Goal: Task Accomplishment & Management: Manage account settings

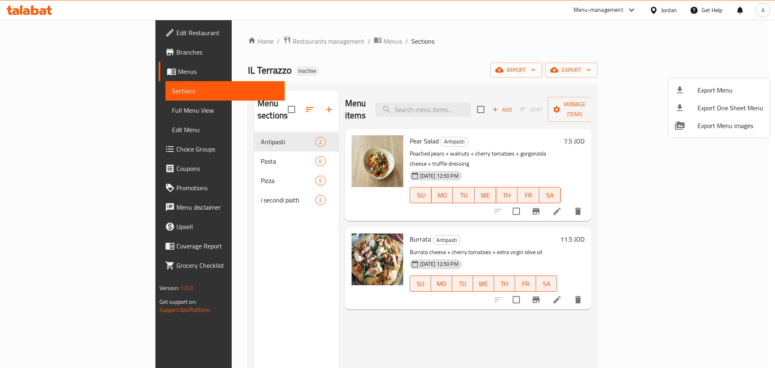
click at [253, 128] on div at bounding box center [387, 184] width 775 height 368
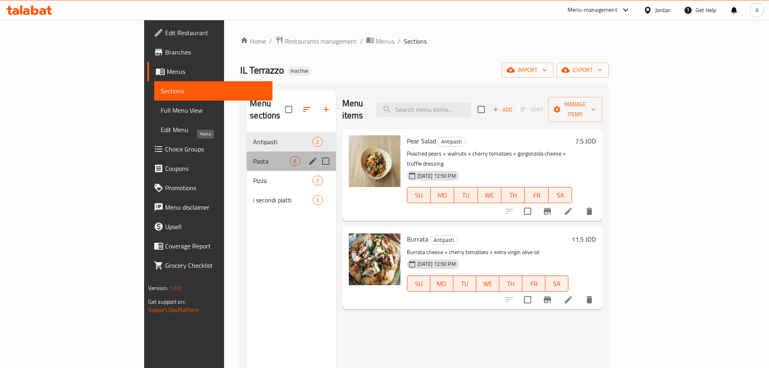
click at [253, 156] on span "Pasta" at bounding box center [271, 161] width 37 height 10
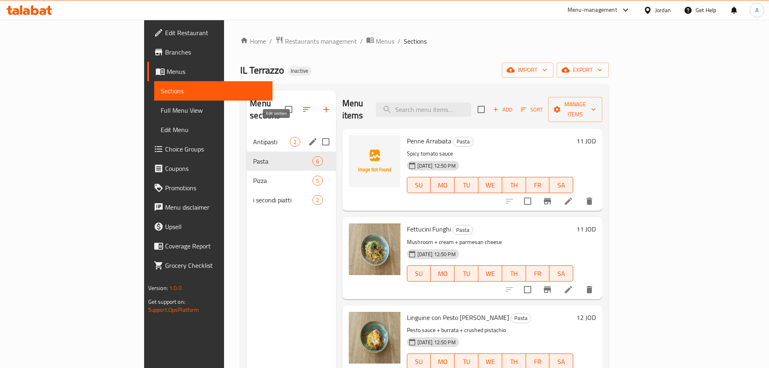
click at [309, 138] on icon "edit" at bounding box center [312, 141] width 7 height 7
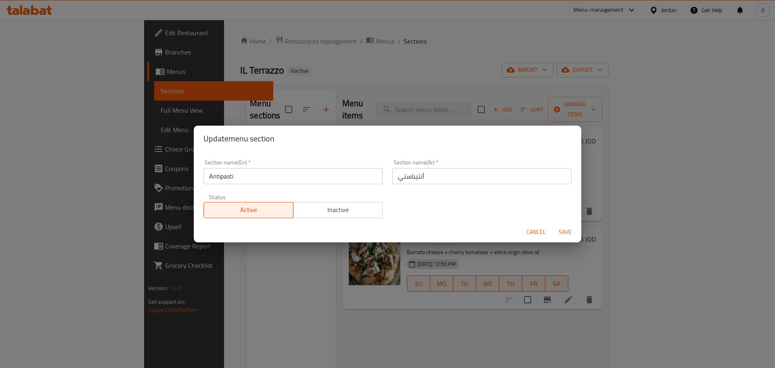
click at [377, 63] on div "Update menu section Section name(En)   * Antipasti Section name(En) * Section n…" at bounding box center [387, 184] width 775 height 368
click at [488, 232] on span "Cancel" at bounding box center [535, 232] width 19 height 10
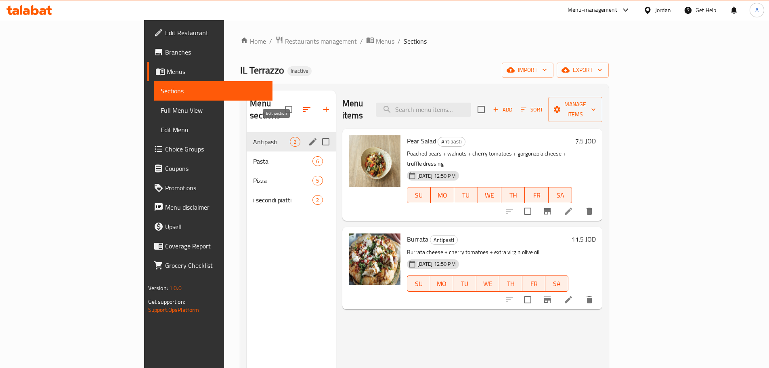
click at [308, 137] on icon "edit" at bounding box center [313, 142] width 10 height 10
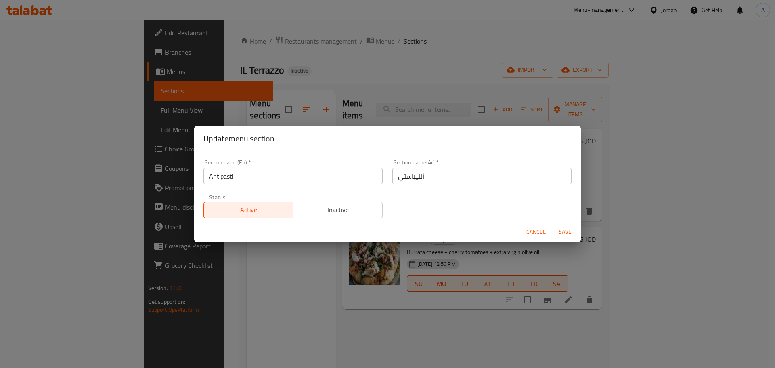
click at [256, 173] on input "Antipasti" at bounding box center [292, 176] width 179 height 16
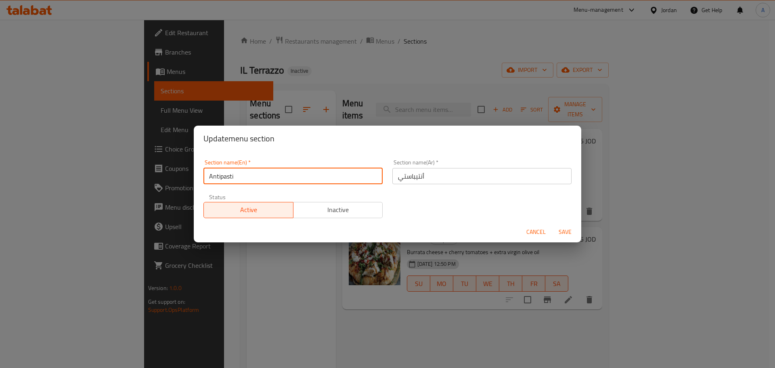
click at [256, 173] on input "Antipasti" at bounding box center [292, 176] width 179 height 16
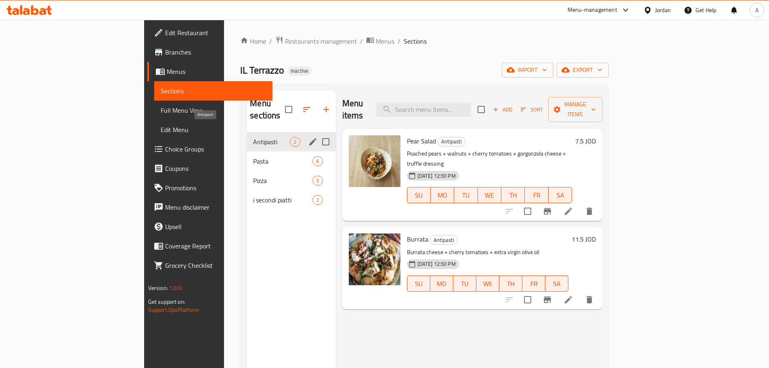
click at [253, 137] on span "Antipasti" at bounding box center [271, 142] width 37 height 10
click at [309, 138] on icon "edit" at bounding box center [312, 141] width 7 height 7
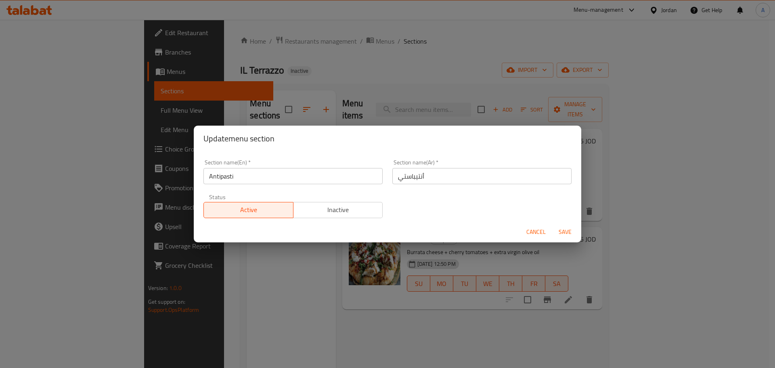
click at [165, 208] on div "Update menu section Section name(En)   * Antipasti Section name(En) * Section n…" at bounding box center [387, 184] width 775 height 368
click at [488, 233] on span "Cancel" at bounding box center [535, 232] width 19 height 10
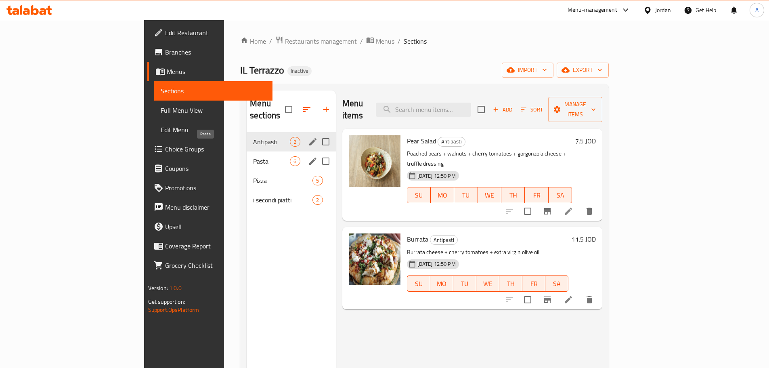
click at [253, 156] on span "Pasta" at bounding box center [271, 161] width 37 height 10
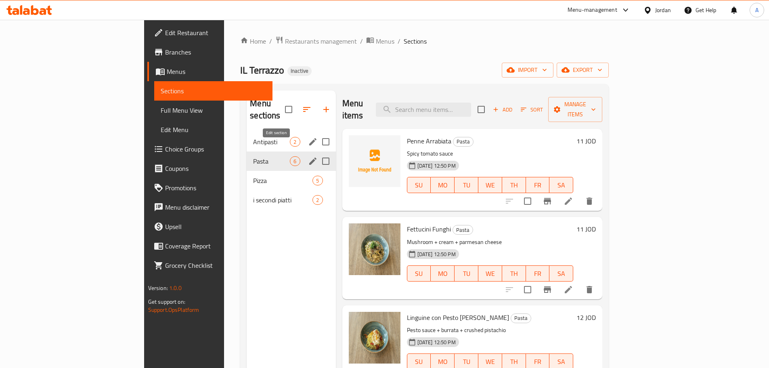
click at [308, 156] on icon "edit" at bounding box center [313, 161] width 10 height 10
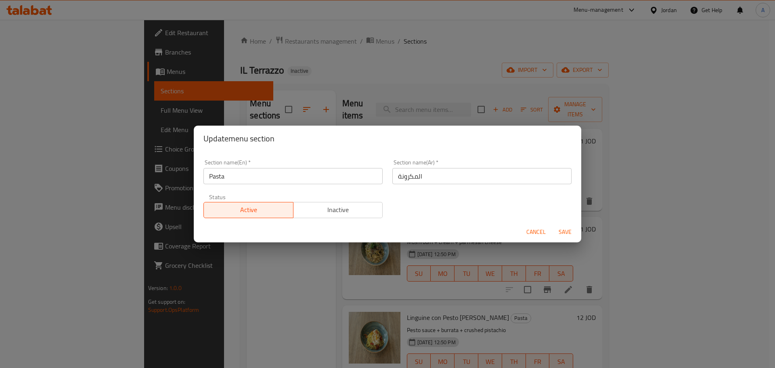
click at [193, 290] on div "Update menu section Section name(En)   * Pasta Section name(En) * Section name(…" at bounding box center [387, 184] width 775 height 368
click at [488, 233] on span "Cancel" at bounding box center [535, 232] width 19 height 10
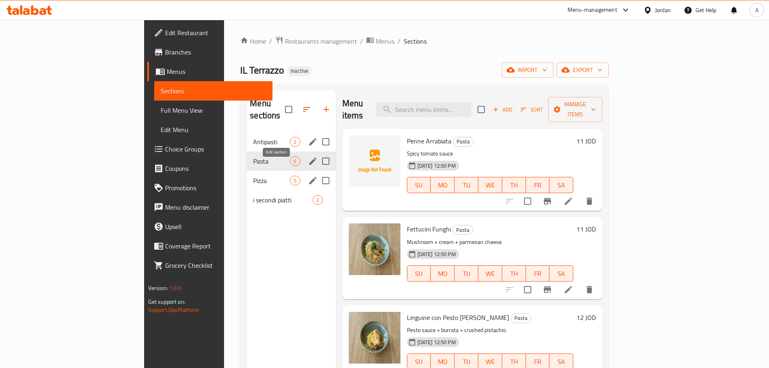
click at [308, 176] on icon "edit" at bounding box center [313, 181] width 10 height 10
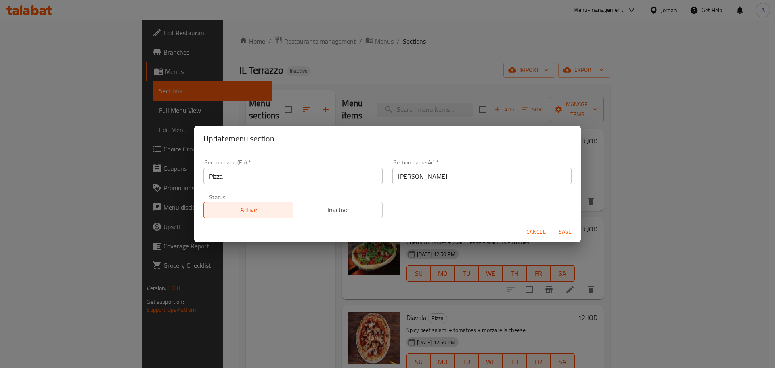
click at [488, 231] on button "Cancel" at bounding box center [536, 231] width 26 height 15
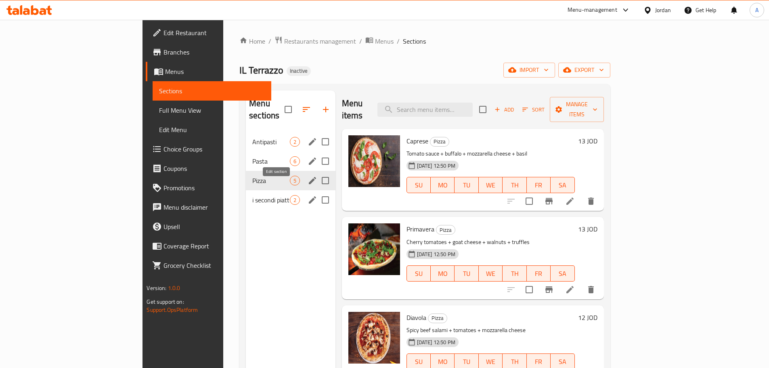
click at [306, 194] on button "edit" at bounding box center [312, 200] width 12 height 12
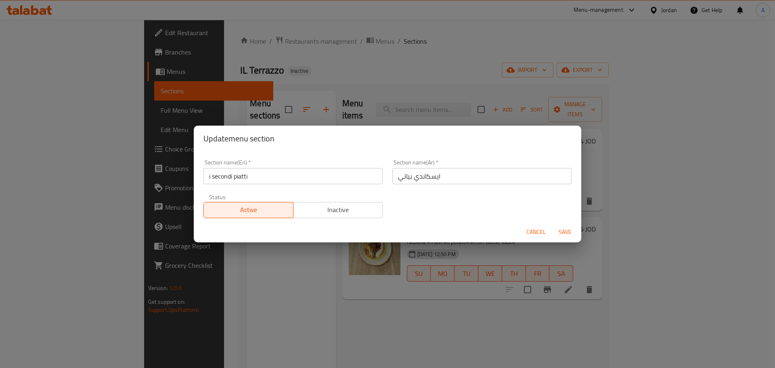
click at [431, 177] on input "ايسكاندي بياتي" at bounding box center [481, 176] width 179 height 16
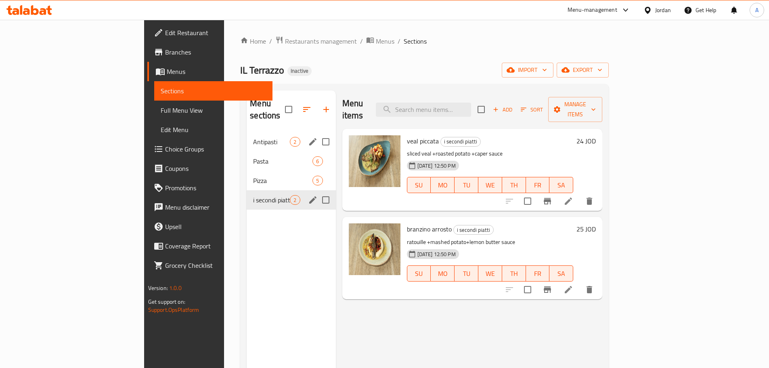
click at [308, 195] on icon "edit" at bounding box center [313, 200] width 10 height 10
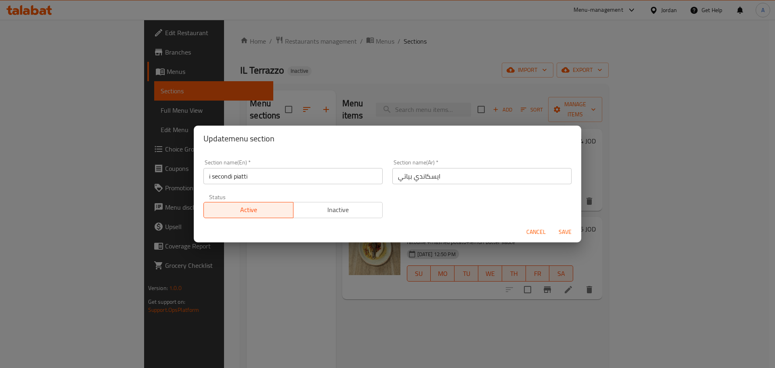
click at [432, 175] on input "ايسكاندي بياتي" at bounding box center [481, 176] width 179 height 16
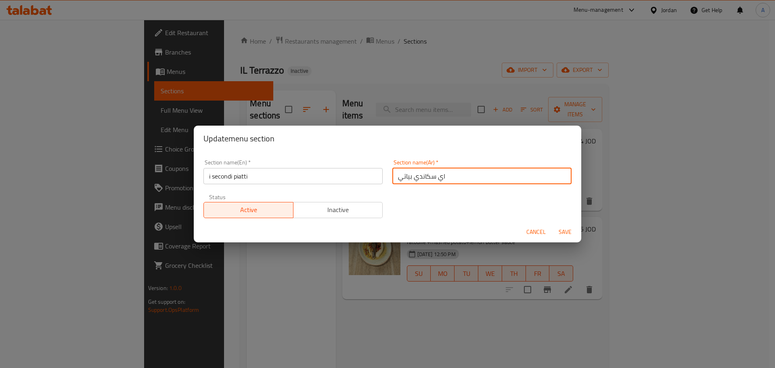
type input "اي سكاندي بياتي"
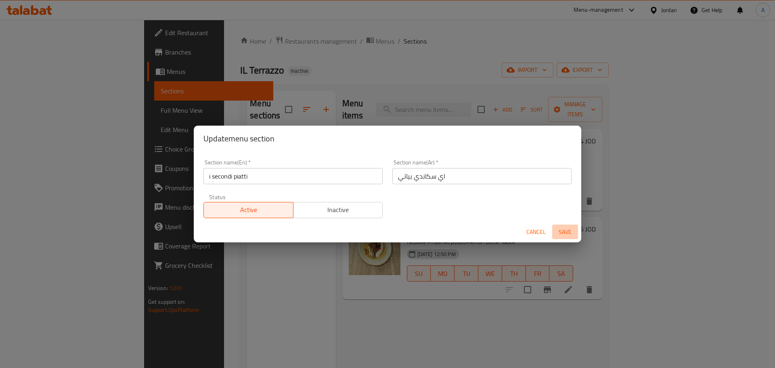
click at [488, 233] on span "Save" at bounding box center [564, 232] width 19 height 10
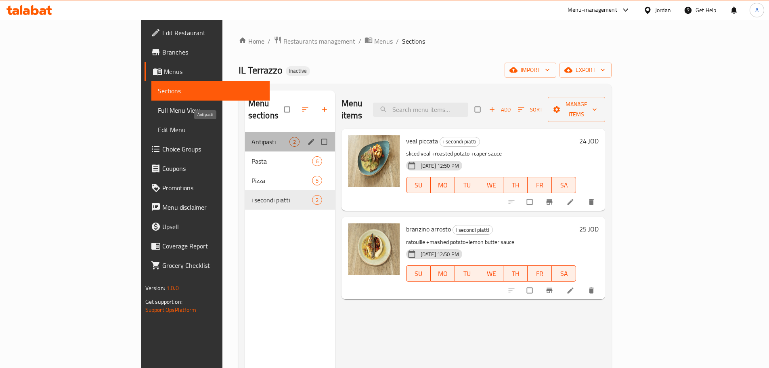
click at [251, 137] on span "Antipasti" at bounding box center [270, 142] width 38 height 10
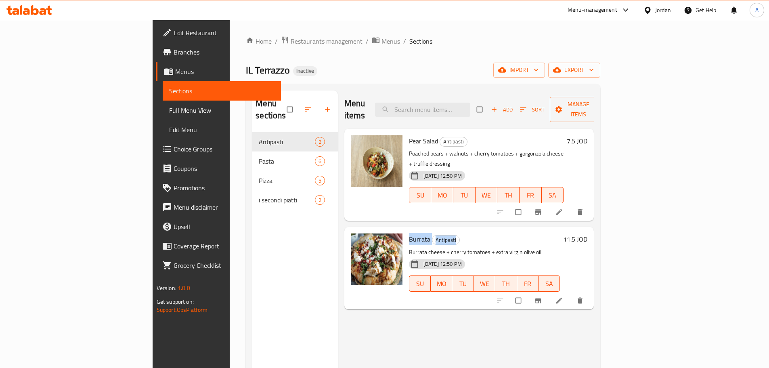
drag, startPoint x: 419, startPoint y: 220, endPoint x: 372, endPoint y: 220, distance: 46.8
click at [409, 233] on h6 "Burrata Antipasti" at bounding box center [484, 238] width 151 height 11
click at [409, 233] on span "Burrata" at bounding box center [419, 239] width 21 height 12
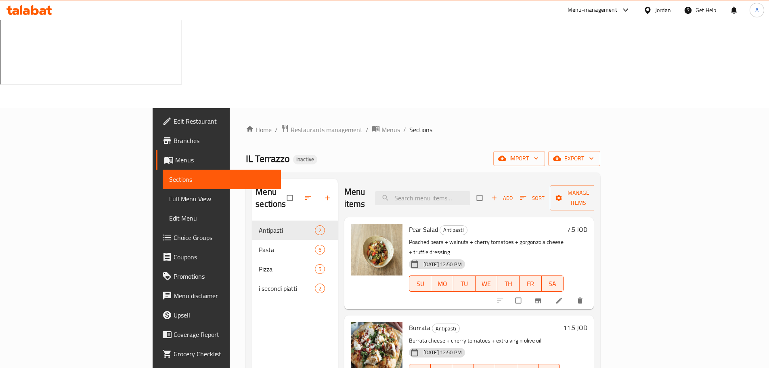
click at [440, 322] on h6 "Burrata Antipasti" at bounding box center [484, 327] width 151 height 11
click at [409, 321] on span "Burrata" at bounding box center [419, 327] width 21 height 12
click at [432, 324] on span "Antipasti" at bounding box center [445, 328] width 27 height 9
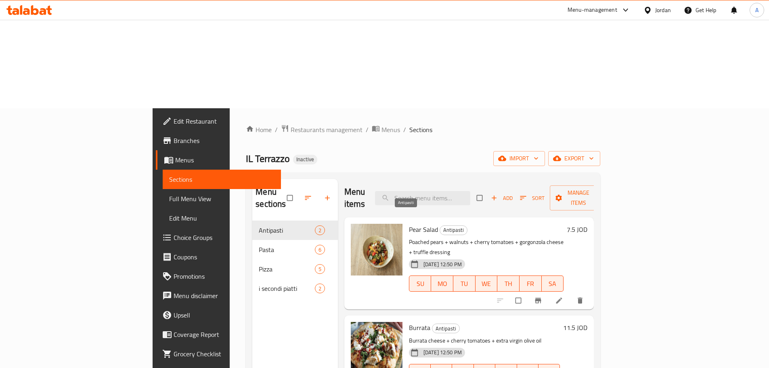
click at [432, 324] on span "Antipasti" at bounding box center [445, 328] width 27 height 9
click at [409, 321] on span "Burrata" at bounding box center [419, 327] width 21 height 12
copy h6 "Burrata"
click at [252, 256] on div "Menu sections Antipasti 2 Pasta 6 Pizza 5 i secondi piatti 2" at bounding box center [295, 363] width 86 height 368
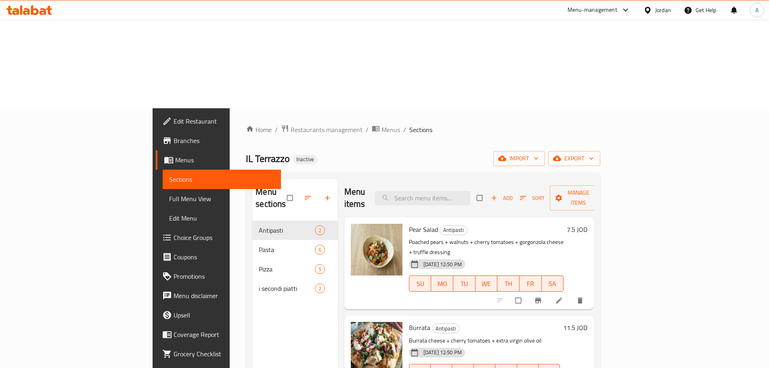
click at [409, 321] on span "Burrata" at bounding box center [419, 327] width 21 height 12
copy h6 "Burrata"
click at [252, 257] on div "Menu sections Antipasti 2 Pasta 6 Pizza 5 i secondi piatti 2" at bounding box center [295, 363] width 86 height 368
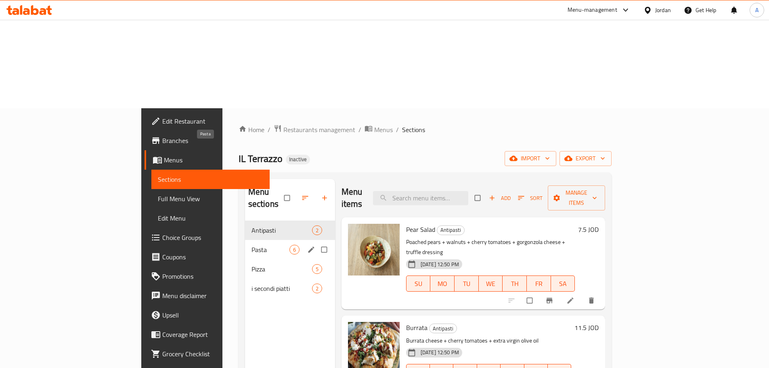
click at [251, 245] on span "Pasta" at bounding box center [270, 250] width 38 height 10
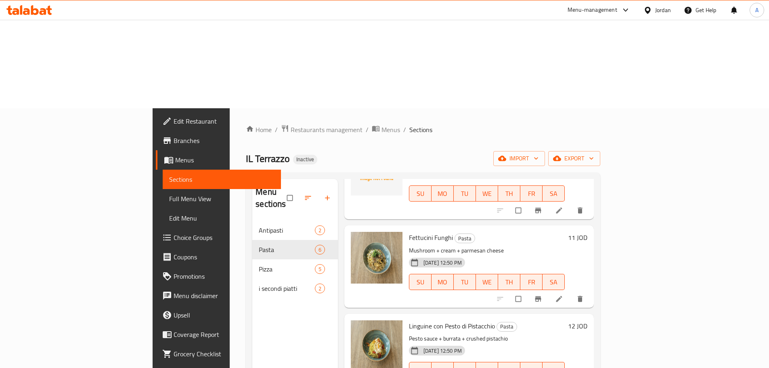
scroll to position [81, 0]
click at [409, 230] on span "Fettucini Funghi" at bounding box center [431, 236] width 44 height 12
copy h6 "Fettucini Funghi"
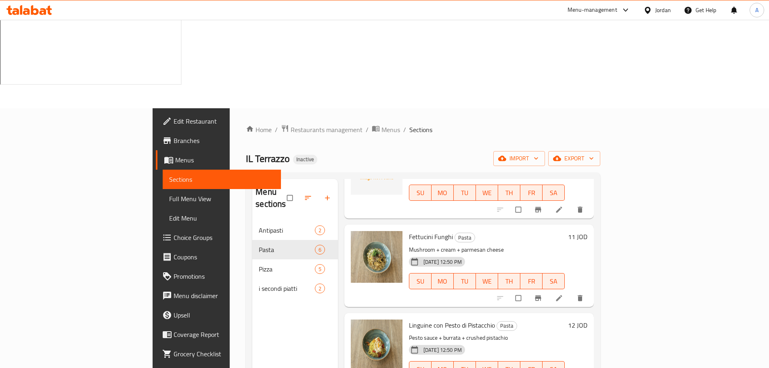
click at [546, 333] on p "Pesto sauce + burrata + crushed pistachio" at bounding box center [487, 338] width 156 height 10
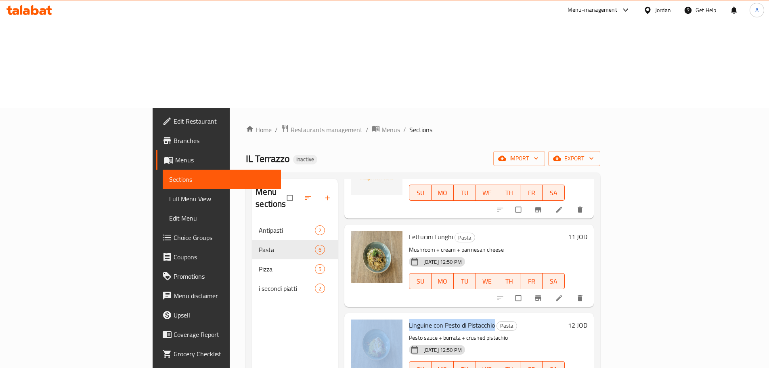
drag, startPoint x: 456, startPoint y: 224, endPoint x: 365, endPoint y: 221, distance: 90.4
click at [365, 316] on div "Linguine con Pesto di Pistacchio Pasta Pesto sauce + burrata + crushed pistachi…" at bounding box center [468, 353] width 243 height 75
copy div "Linguine con Pesto di Pistacchio"
click at [351, 319] on img at bounding box center [377, 345] width 52 height 52
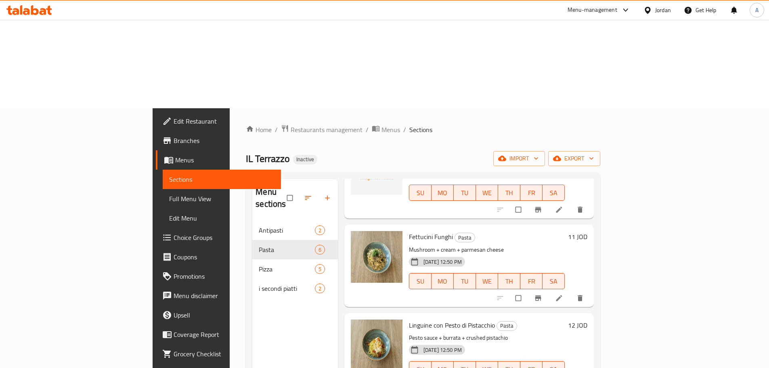
click at [498, 333] on p "Pesto sauce + burrata + crushed pistachio" at bounding box center [487, 338] width 156 height 10
click at [409, 319] on span "Linguine con Pesto di Pistacchio" at bounding box center [452, 325] width 86 height 12
click at [557, 333] on p "Pesto sauce + burrata + crushed pistachio" at bounding box center [487, 338] width 156 height 10
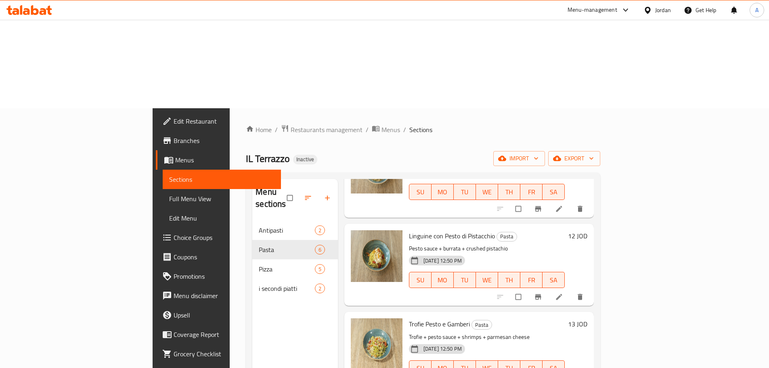
scroll to position [182, 0]
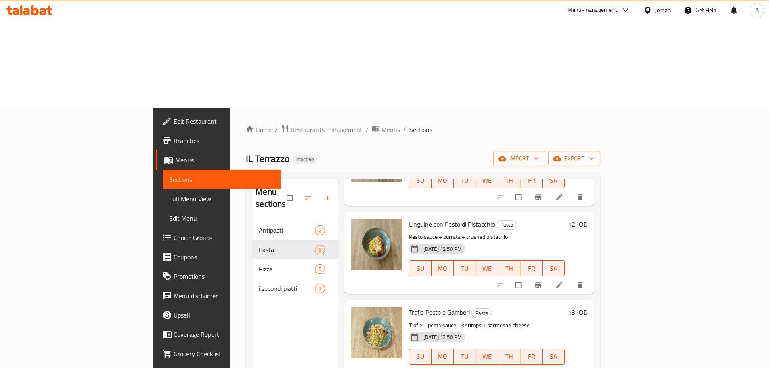
click at [413, 306] on span "Trofie Pesto e Gamberi" at bounding box center [439, 312] width 61 height 12
copy h6 "Trofie Pesto e Gamberi"
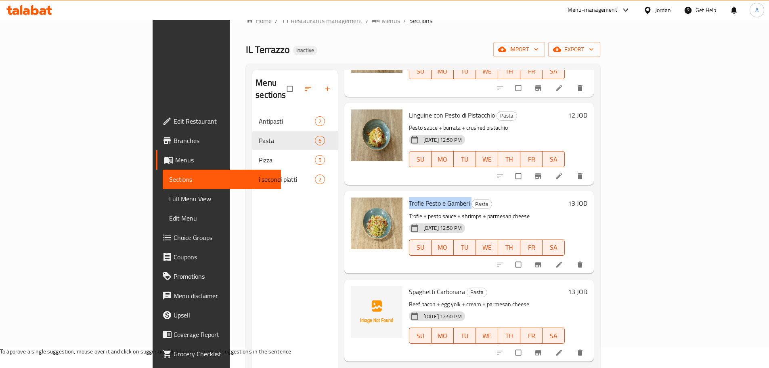
scroll to position [113, 0]
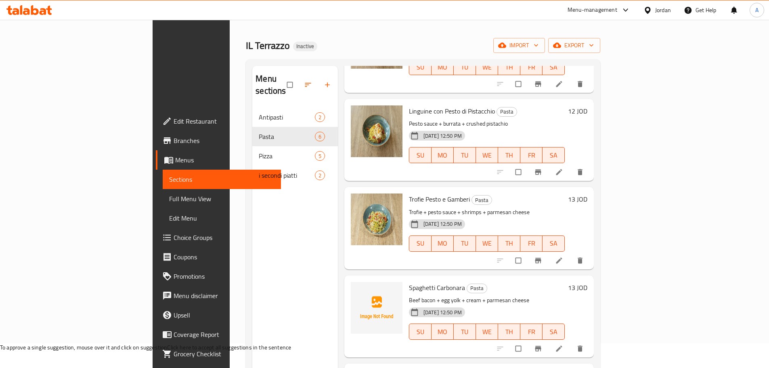
click at [255, 236] on div "Menu sections Antipasti 2 Pasta 6 Pizza 5 i secondi piatti 2" at bounding box center [295, 250] width 86 height 368
drag, startPoint x: 425, startPoint y: 276, endPoint x: 372, endPoint y: 277, distance: 53.7
click at [409, 367] on span "Spaghetti Bolognees" at bounding box center [437, 375] width 56 height 12
copy span "Spaghetti Bolognees"
click at [409, 367] on span "Spaghetti Bolognees" at bounding box center [437, 375] width 56 height 12
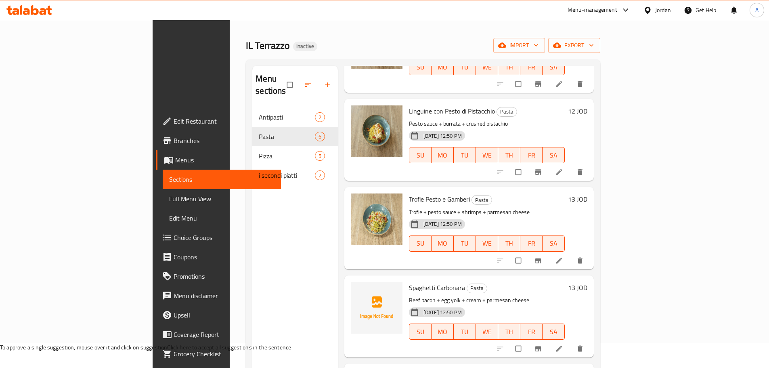
click at [409, 367] on span "Spaghetti Bolognees" at bounding box center [437, 375] width 56 height 12
click at [252, 266] on div "Menu sections Antipasti 2 Pasta 6 Pizza 5 i secondi piatti 2" at bounding box center [295, 250] width 86 height 368
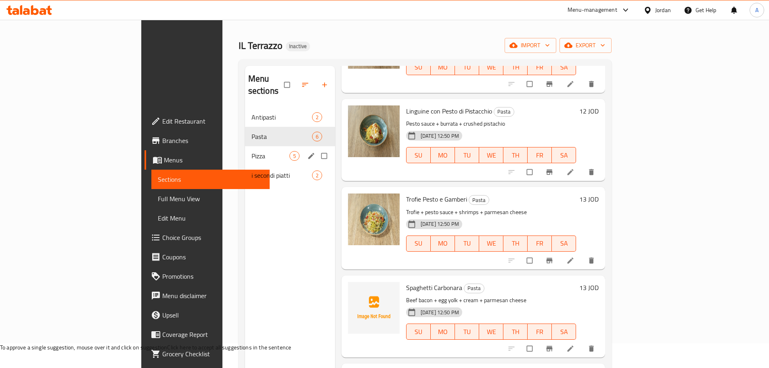
click at [251, 151] on span "Pizza" at bounding box center [270, 156] width 38 height 10
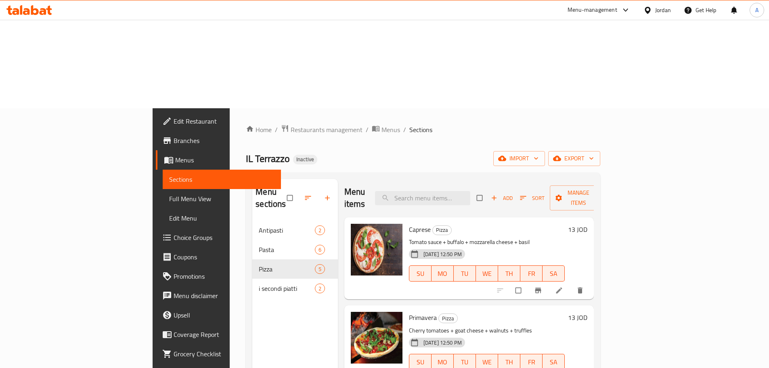
click at [409, 223] on span "Caprese" at bounding box center [420, 229] width 22 height 12
copy h6 "Caprese"
click at [391, 179] on div "Menu items Add Sort Manage items" at bounding box center [469, 198] width 250 height 38
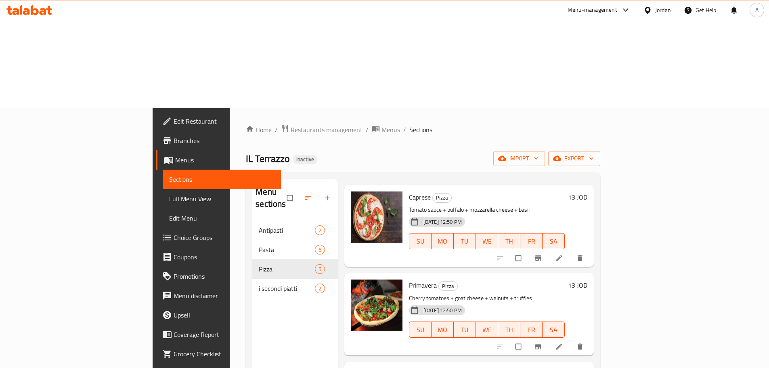
scroll to position [81, 0]
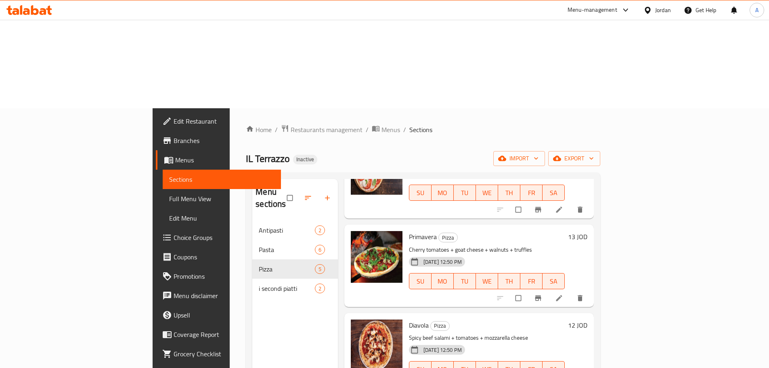
click at [409, 230] on span "Primavera" at bounding box center [423, 236] width 28 height 12
copy h6 "Primavera"
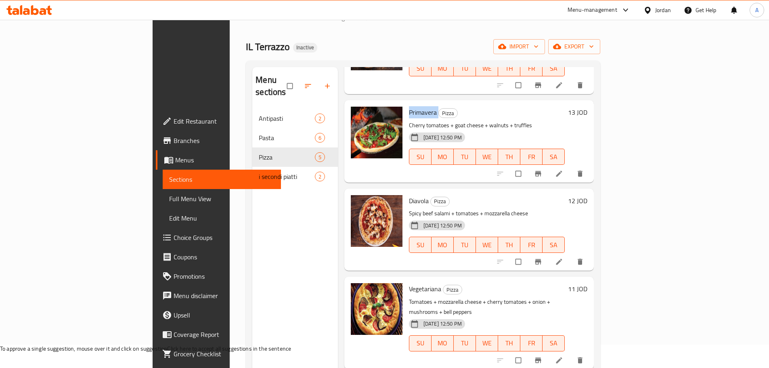
scroll to position [113, 0]
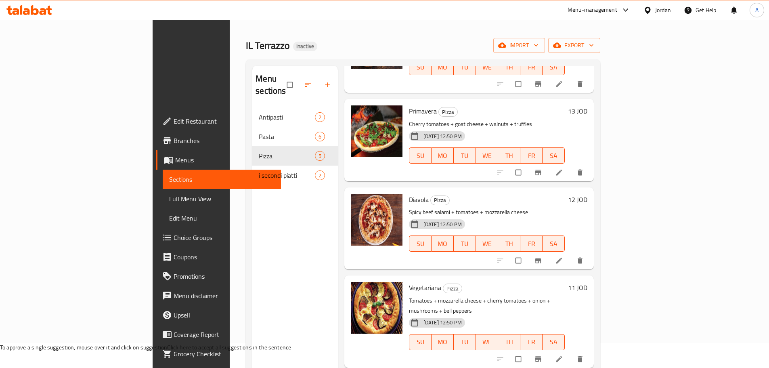
click at [409, 281] on span "Vegetariana" at bounding box center [425, 287] width 32 height 12
copy h6 "Vegetariana"
click at [252, 149] on div "Menu sections Antipasti 2 Pasta 6 Pizza 5 i secondi piatti 2" at bounding box center [295, 250] width 86 height 368
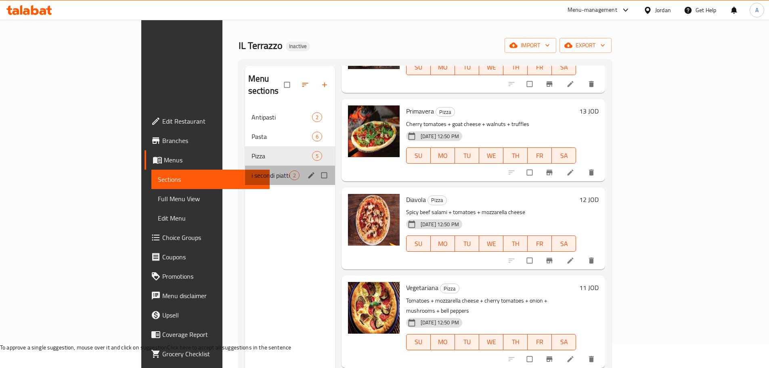
click at [251, 170] on span "i secondi piatti" at bounding box center [270, 175] width 38 height 10
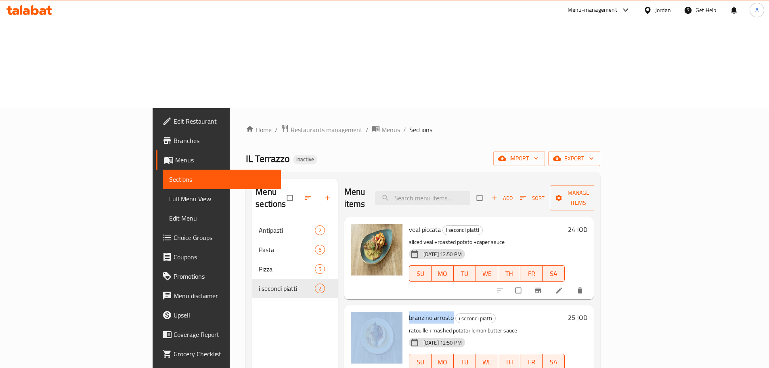
drag, startPoint x: 415, startPoint y: 217, endPoint x: 366, endPoint y: 218, distance: 48.8
click at [366, 308] on div "branzino arrosto i secondi piatti ratouille +mashed potato+lemon butter sauce 1…" at bounding box center [468, 345] width 243 height 75
copy div "branzino arrosto"
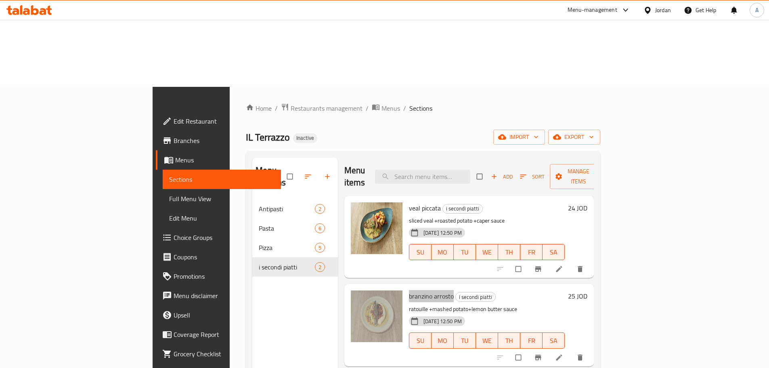
scroll to position [40, 0]
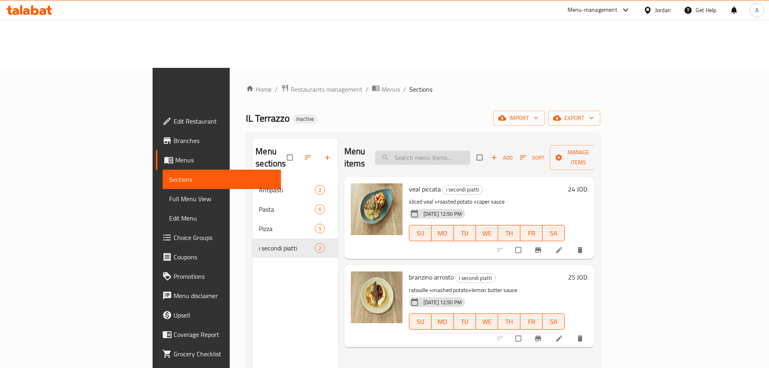
click at [470, 151] on input "search" at bounding box center [422, 158] width 95 height 14
paste input "Pear Salad"
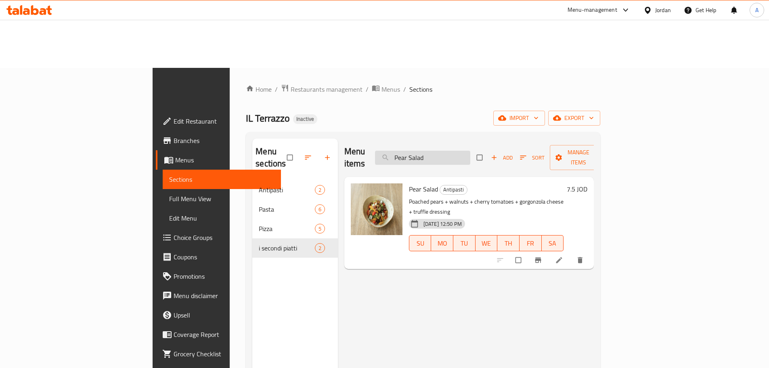
click at [469, 151] on input "Pear Salad" at bounding box center [422, 158] width 95 height 14
paste input "Burrata"
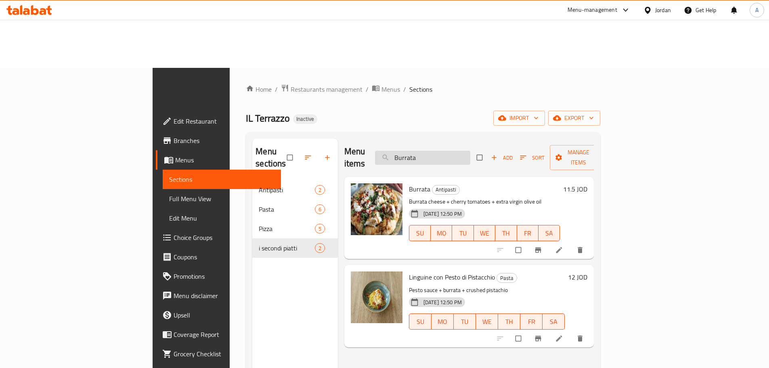
click at [470, 151] on input "Burrata" at bounding box center [422, 158] width 95 height 14
paste input "Trofie Pesto e Gamberi"
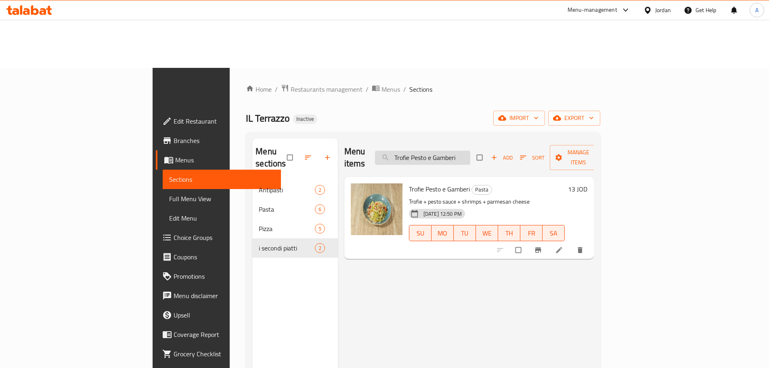
click at [470, 151] on input "Trofie Pesto e Gamberi" at bounding box center [422, 158] width 95 height 14
paste input "veal piccata"
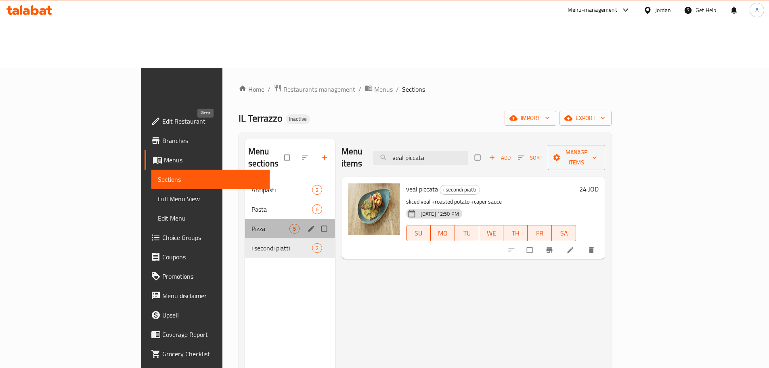
click at [251, 224] on span "Pizza" at bounding box center [270, 229] width 38 height 10
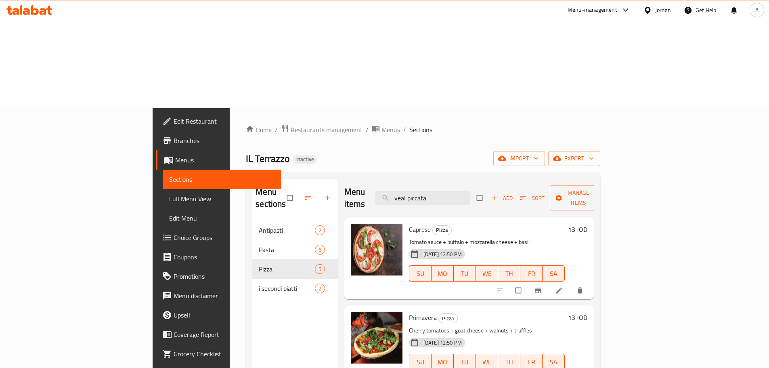
click at [446, 179] on div "Menu items veal piccata Add Sort Manage items" at bounding box center [469, 198] width 250 height 38
click at [452, 191] on input "veal piccata" at bounding box center [422, 198] width 95 height 14
paste input "Burrata"
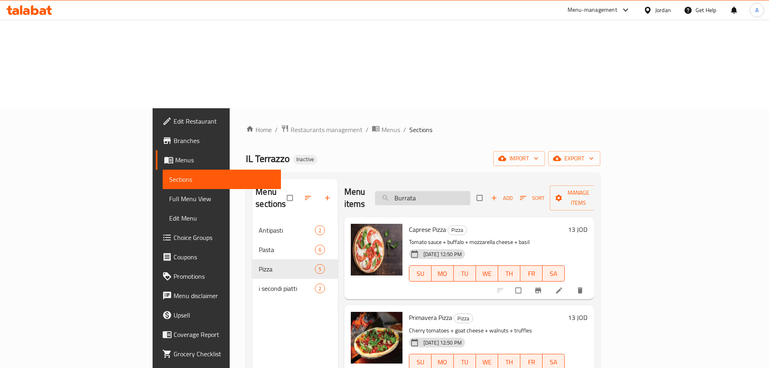
click at [470, 191] on input "Burrata" at bounding box center [422, 198] width 95 height 14
paste input "Vegetariana"
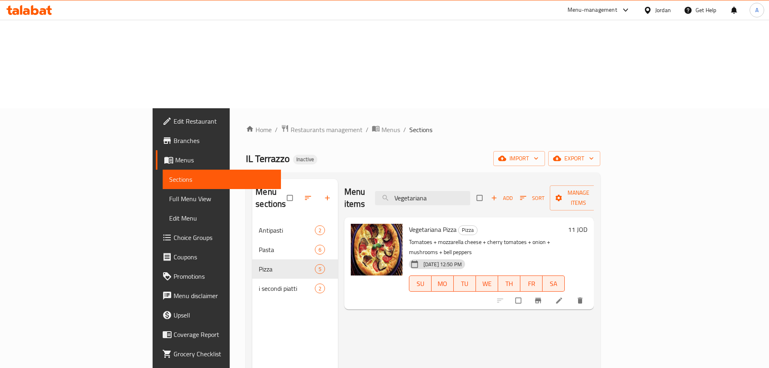
type input "Vegetariana"
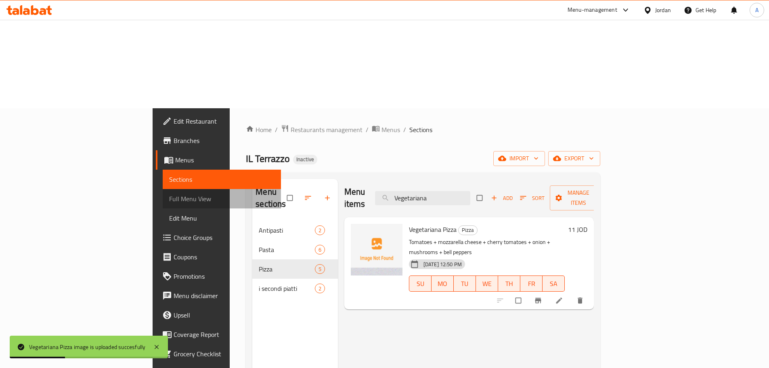
click at [169, 194] on span "Full Menu View" at bounding box center [221, 199] width 105 height 10
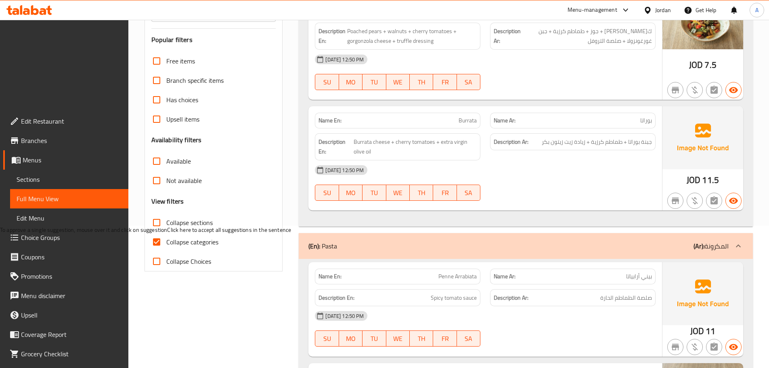
scroll to position [242, 0]
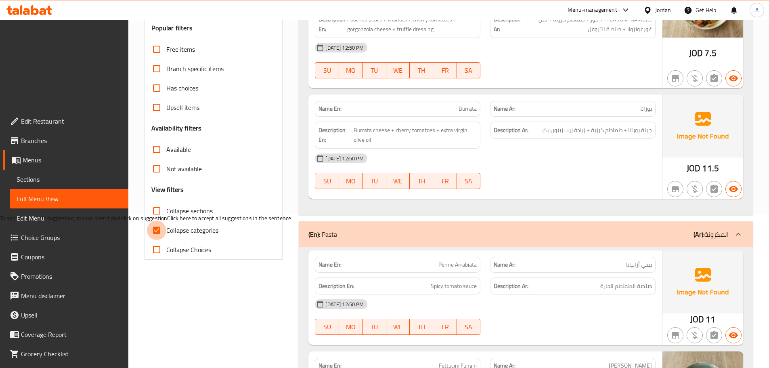
click at [151, 220] on input "Collapse categories" at bounding box center [156, 229] width 19 height 19
checkbox input "false"
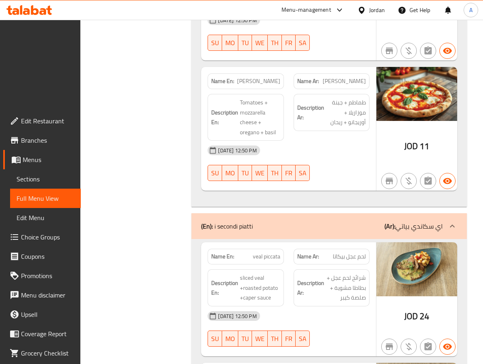
scroll to position [1965, 0]
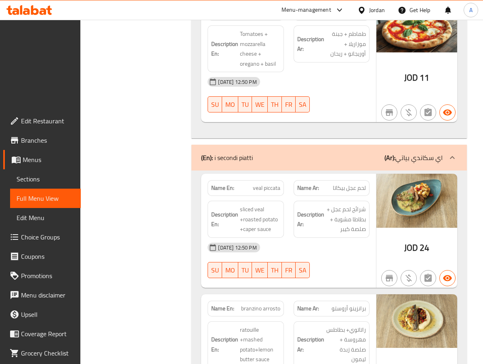
click at [33, 8] on icon at bounding box center [35, 10] width 8 height 10
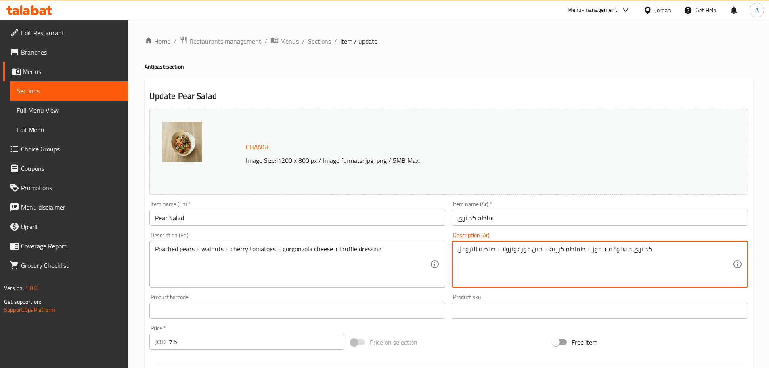
click at [619, 250] on textarea "كمثرى مسلوقة + جوز + طماطم كرزية + جبن غورغونزولا + صلصة التروفل" at bounding box center [594, 264] width 275 height 38
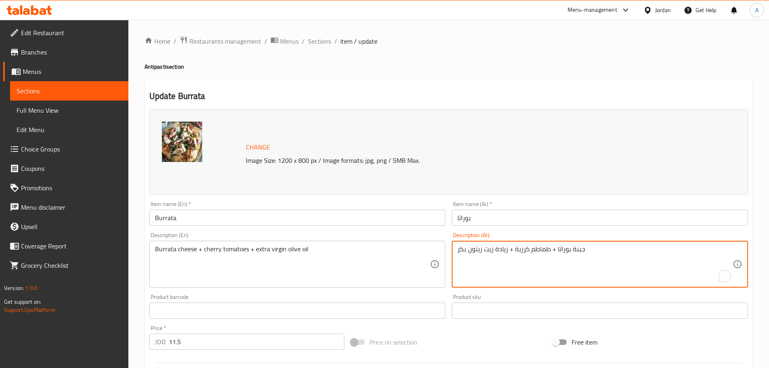
drag, startPoint x: 508, startPoint y: 250, endPoint x: 440, endPoint y: 253, distance: 67.5
paste textarea "زيتون بكر ممتاز"
type textarea "جبنة بوراتا + طماطم كرزية + زيت زيتون بكر ممتاز"
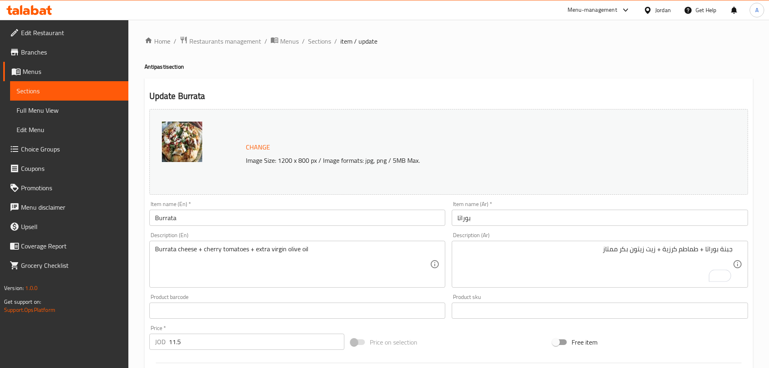
click at [340, 205] on div "Item name (En)   * Burrata Item name (En) *" at bounding box center [297, 213] width 296 height 25
click at [340, 215] on input "Burrata" at bounding box center [297, 217] width 296 height 16
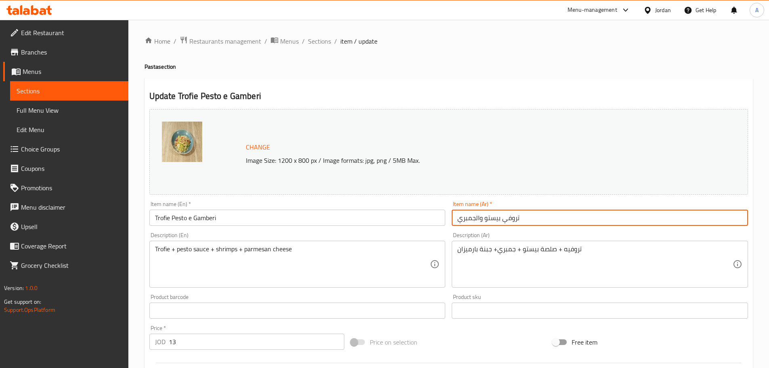
drag, startPoint x: 481, startPoint y: 222, endPoint x: 475, endPoint y: 222, distance: 6.5
click at [475, 222] on input "تروفي بيستو والجمبري" at bounding box center [600, 217] width 296 height 16
type input "تروفي بيستو اي جمبري"
click at [420, 225] on input "Trofie Pesto e Gamberi" at bounding box center [297, 217] width 296 height 16
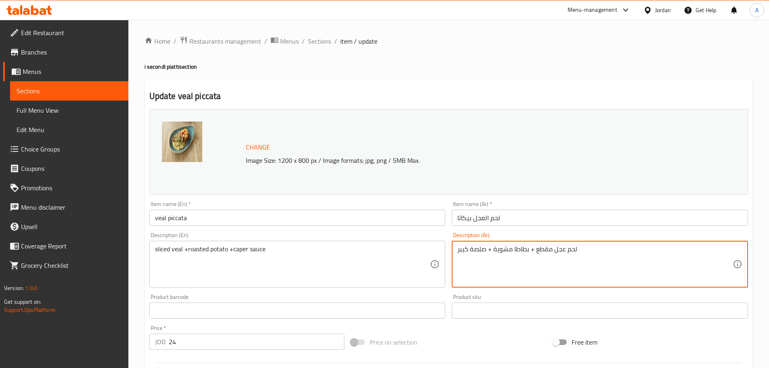
click at [549, 249] on textarea "لحم عجل مقطع + بطاطا مشوية + صلصة كيبر" at bounding box center [594, 264] width 275 height 38
click at [558, 245] on textarea "لحم عجل + بطاطا مشوية + صلصة كيبر" at bounding box center [594, 264] width 275 height 38
type textarea "شرائح لحم عجل + بطاطا مشوية + صلصة كيبر"
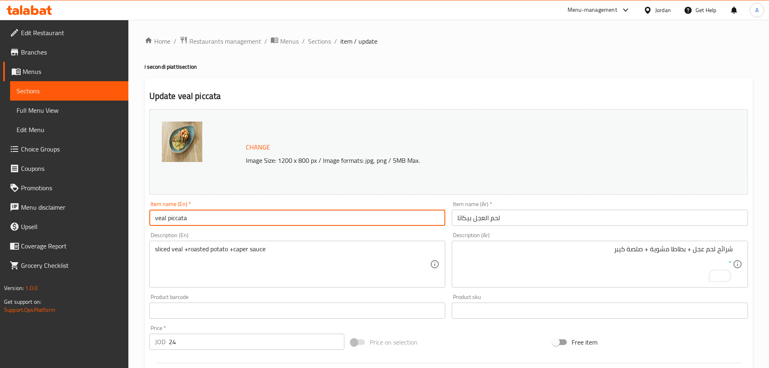
click at [207, 216] on input "veal piccata" at bounding box center [297, 217] width 296 height 16
click at [485, 220] on input "لحم العجل بيكاتا" at bounding box center [600, 217] width 296 height 16
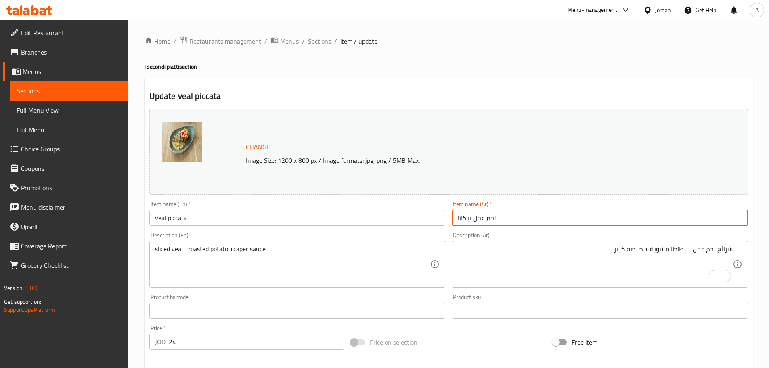
type input "لحم عجل بيكاتا"
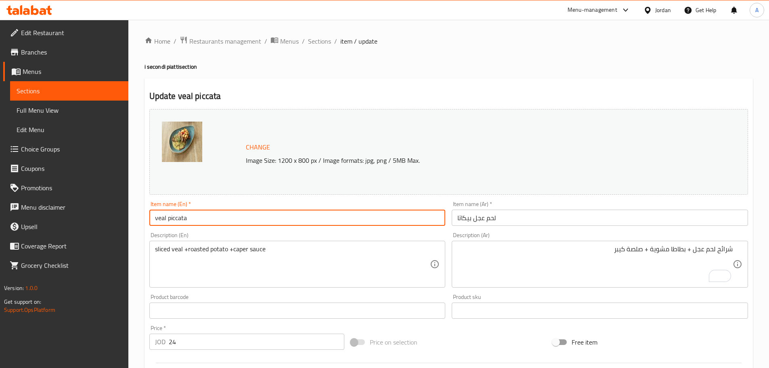
click at [390, 216] on input "veal piccata" at bounding box center [297, 217] width 296 height 16
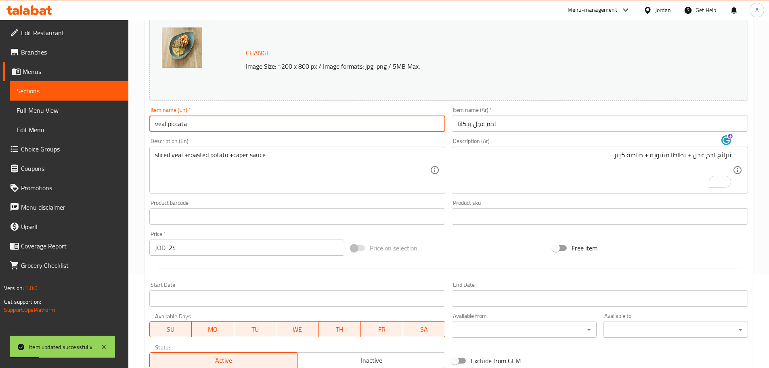
scroll to position [121, 0]
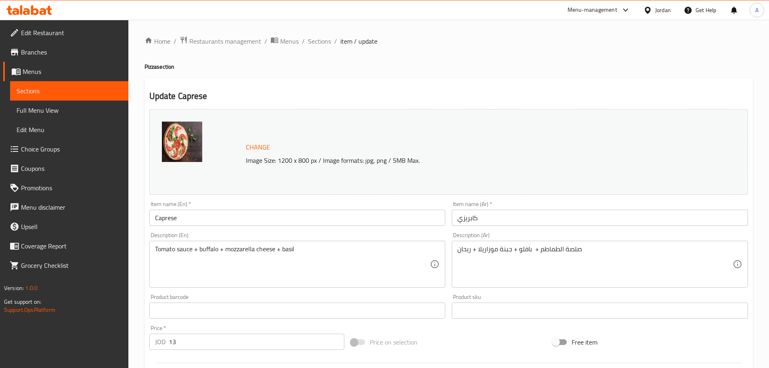
click at [237, 220] on input "Caprese" at bounding box center [297, 217] width 296 height 16
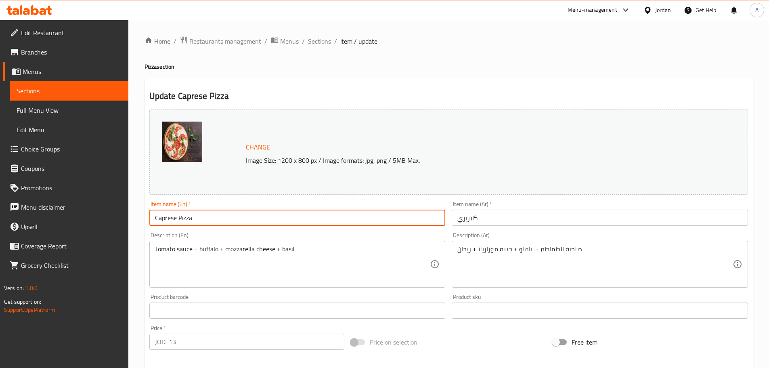
type input "Caprese Pizza"
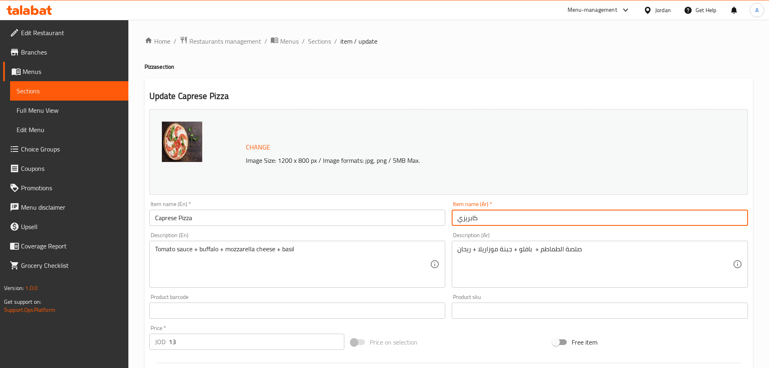
click at [519, 214] on input "كابريزي" at bounding box center [600, 217] width 296 height 16
paste input "[PERSON_NAME]"
type input "[PERSON_NAME]"
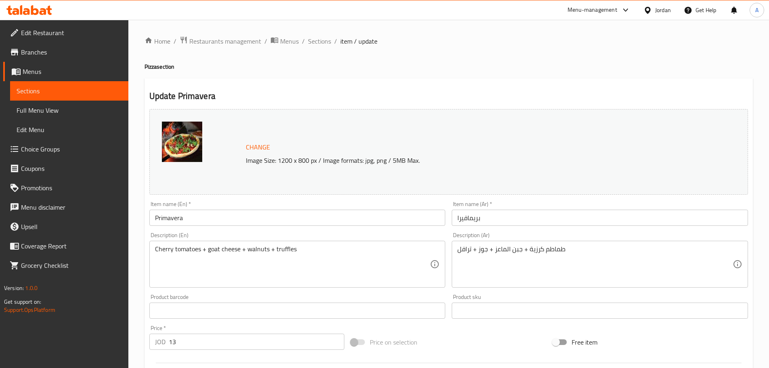
click at [298, 226] on div "Item name (En)   * Primavera Item name (En) *" at bounding box center [297, 213] width 303 height 31
click at [299, 213] on input "Primavera" at bounding box center [297, 217] width 296 height 16
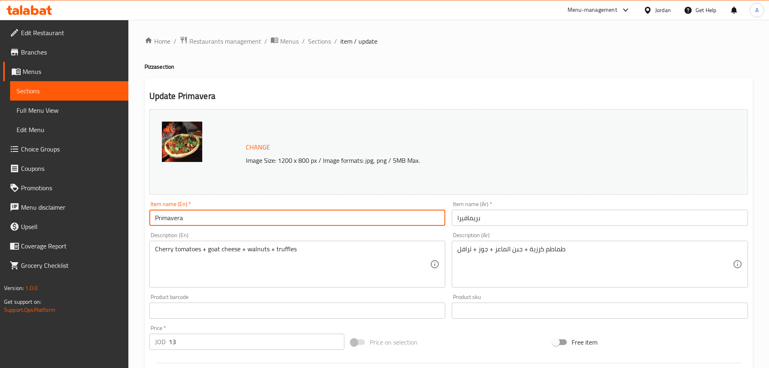
paste input "Pizza"
type input "Primavera Pizza"
click at [658, 207] on div "Item name (Ar)   * بريمافيرا Item name (Ar) *" at bounding box center [600, 213] width 296 height 25
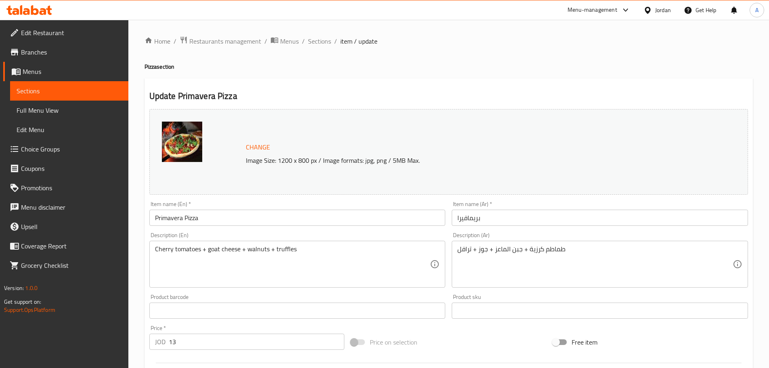
click at [659, 215] on input "بريمافيرا" at bounding box center [600, 217] width 296 height 16
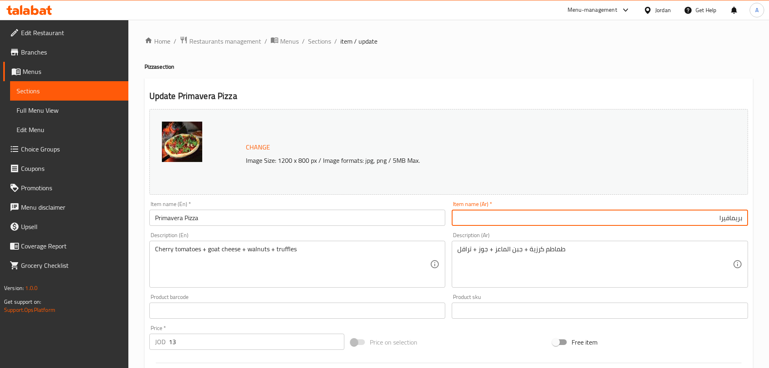
paste input "[PERSON_NAME]"
type input "بيتزا بريمافيرا"
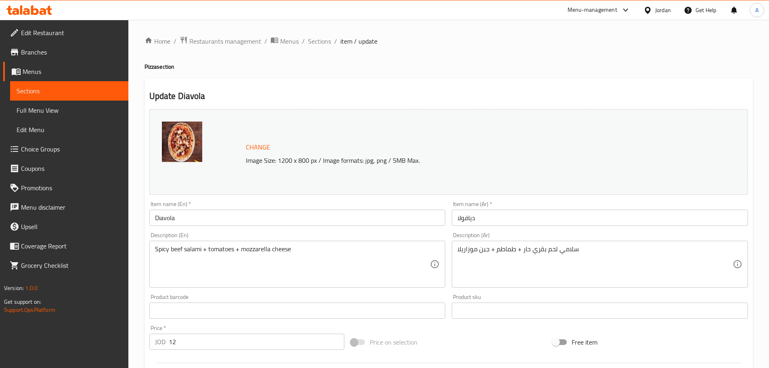
click at [300, 222] on input "Diavola" at bounding box center [297, 217] width 296 height 16
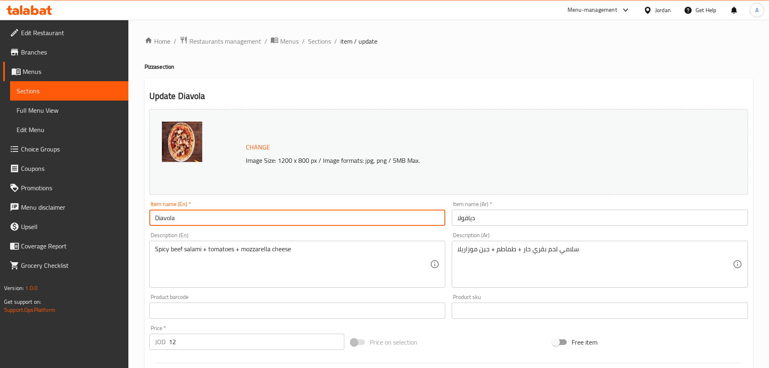
paste input "Pizza"
type input "Diavola Pizza"
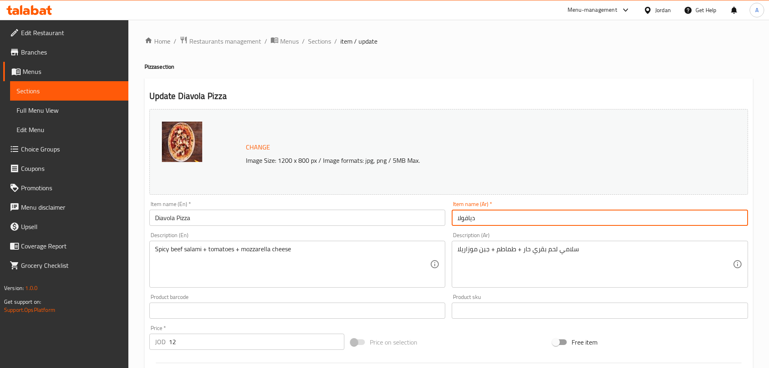
click at [536, 219] on input "ديافولا" at bounding box center [600, 217] width 296 height 16
paste input "[PERSON_NAME]"
type input "[PERSON_NAME]"
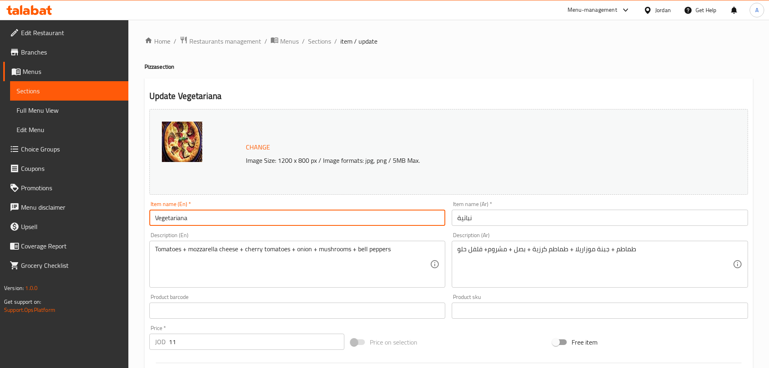
click at [268, 215] on input "Vegetariana" at bounding box center [297, 217] width 296 height 16
paste input "Pizza"
type input "Vegetariana Pizza"
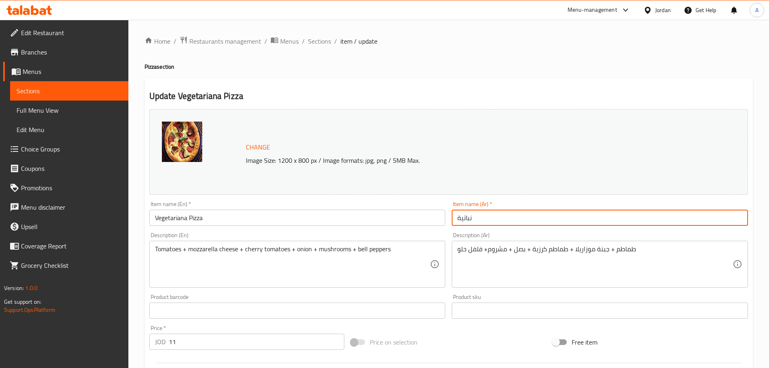
click at [629, 220] on input "نباتية" at bounding box center [600, 217] width 296 height 16
paste input "بيتزا"
type input "بيتزا نباتية"
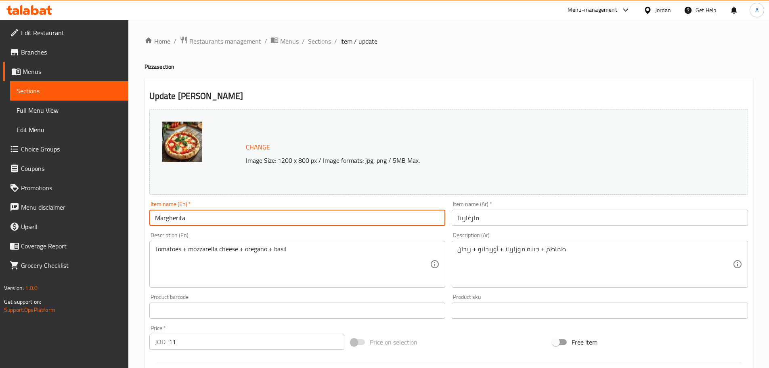
click at [290, 218] on input "Margherita" at bounding box center [297, 217] width 296 height 16
paste input "Pizza"
type input "[PERSON_NAME]"
click at [512, 226] on input "مارغاريتا" at bounding box center [600, 217] width 296 height 16
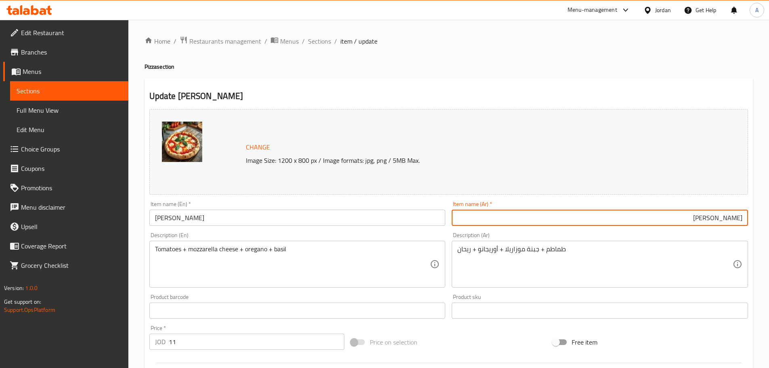
type input "[PERSON_NAME]"
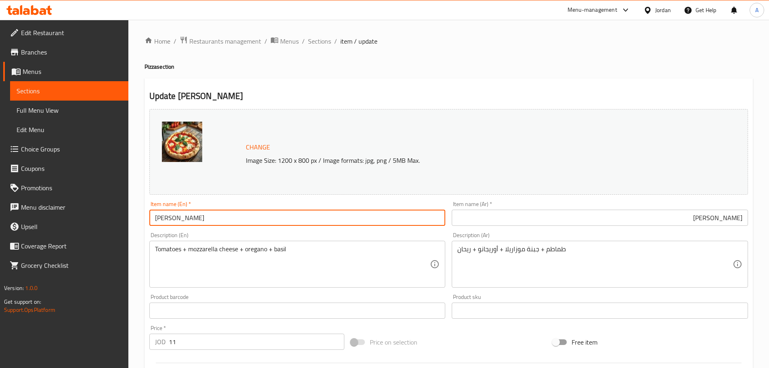
click at [317, 217] on input "[PERSON_NAME]" at bounding box center [297, 217] width 296 height 16
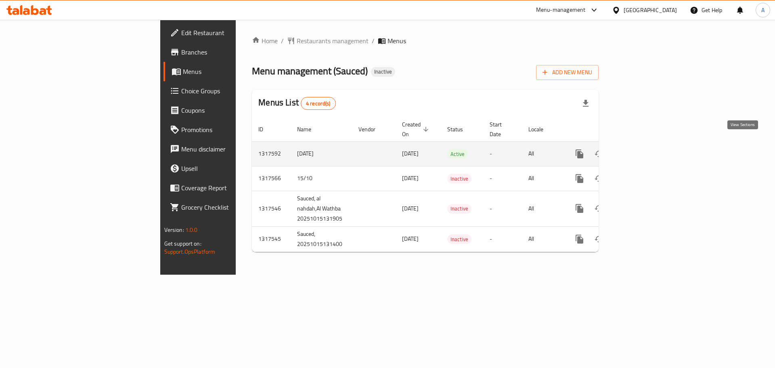
click at [643, 149] on icon "enhanced table" at bounding box center [638, 154] width 10 height 10
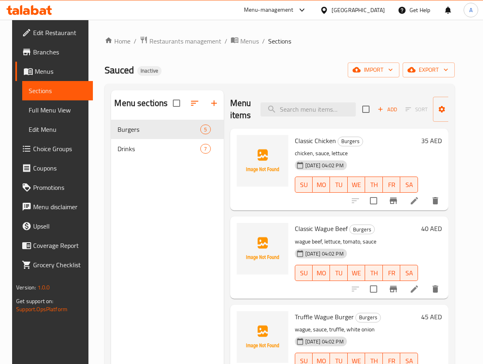
click at [52, 113] on span "Full Menu View" at bounding box center [58, 110] width 58 height 10
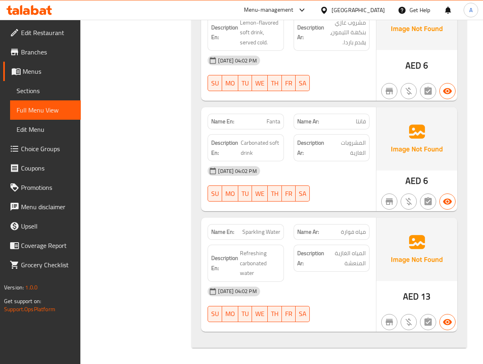
scroll to position [1159, 0]
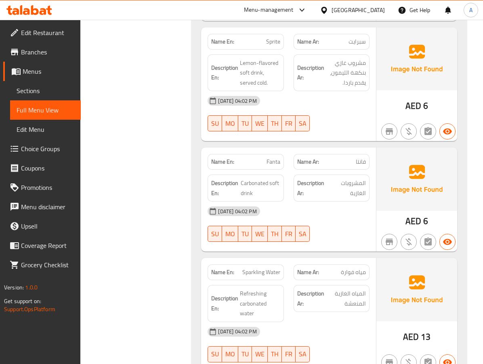
click at [253, 277] on span "Sparkling Water" at bounding box center [261, 272] width 38 height 8
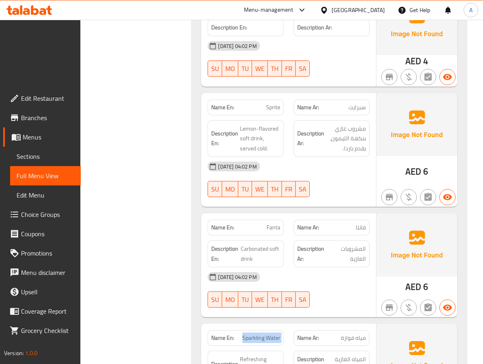
click at [253, 334] on span "Sparkling Water" at bounding box center [261, 338] width 38 height 8
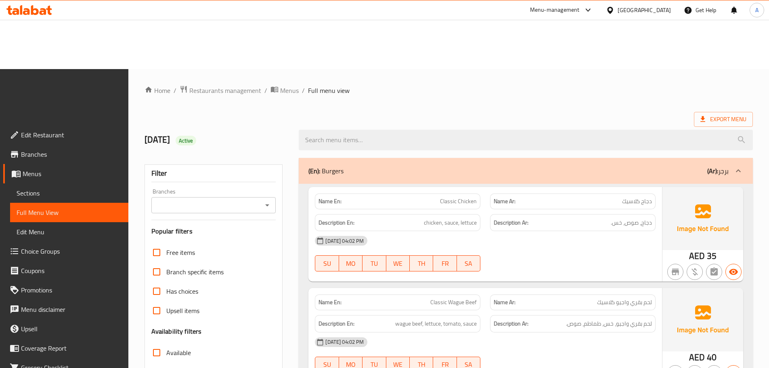
scroll to position [0, 0]
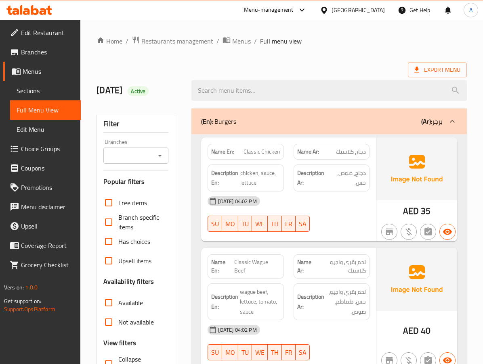
click at [55, 94] on span "Sections" at bounding box center [46, 91] width 58 height 10
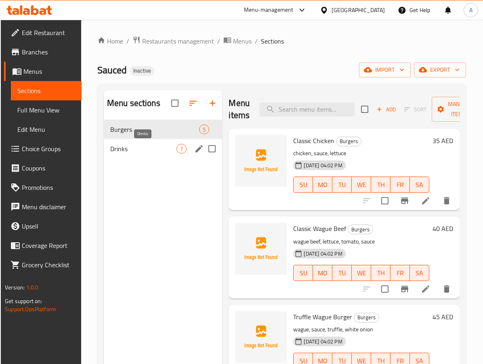
click at [123, 152] on span "Drinks" at bounding box center [143, 149] width 67 height 10
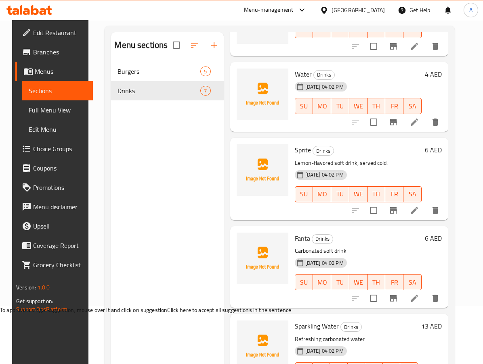
scroll to position [113, 0]
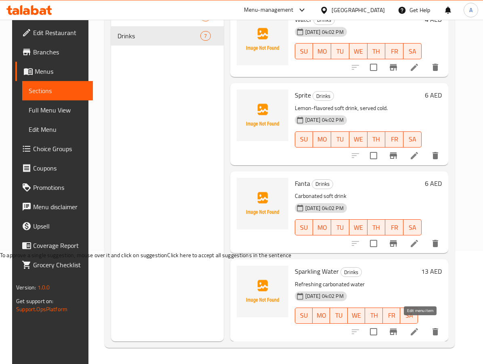
click at [419, 327] on icon at bounding box center [414, 332] width 10 height 10
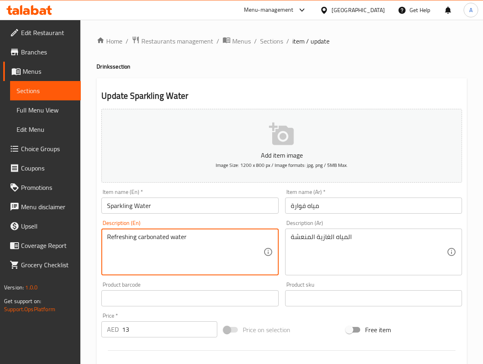
click at [229, 239] on textarea "Refreshing carbonated water" at bounding box center [185, 252] width 156 height 38
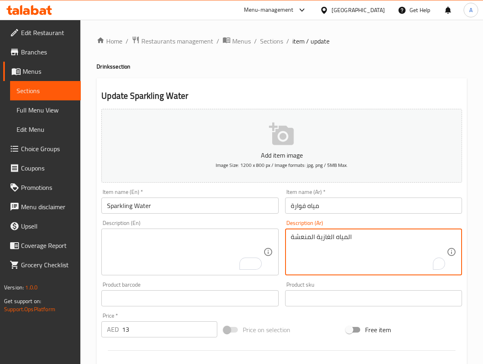
click at [340, 242] on textarea "المياه الغازية المنعشة" at bounding box center [369, 252] width 156 height 38
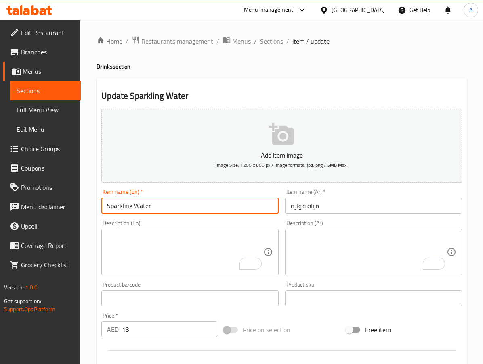
click at [230, 209] on input "Sparkling Water" at bounding box center [189, 206] width 177 height 16
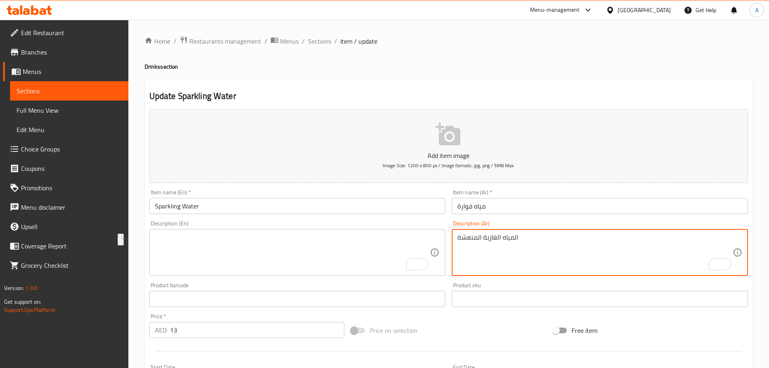
type textarea "المياه الغازية المنعشة"
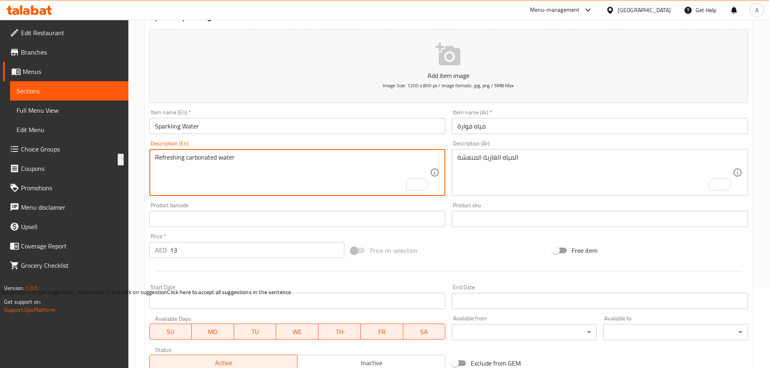
scroll to position [203, 0]
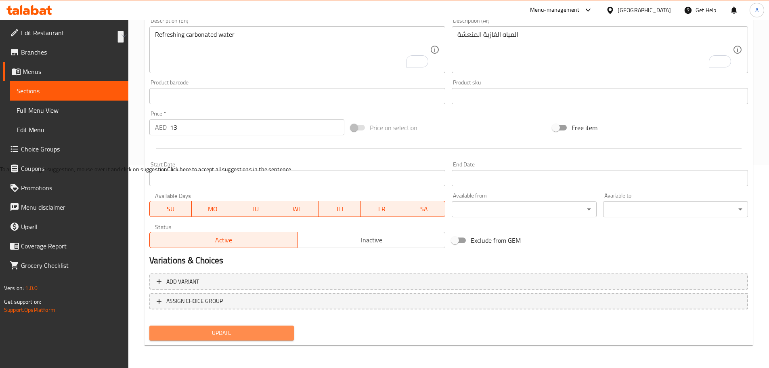
click at [228, 339] on button "Update" at bounding box center [221, 332] width 145 height 15
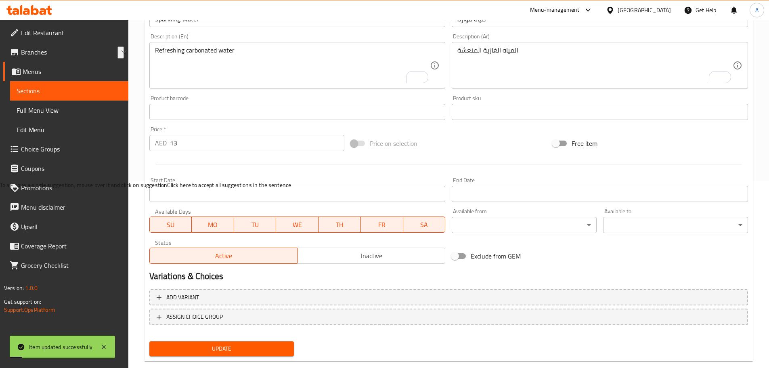
scroll to position [41, 0]
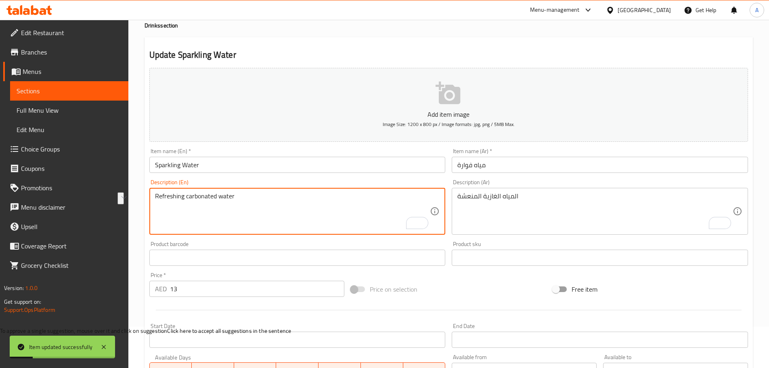
click at [162, 197] on textarea "Refreshing carbonated water" at bounding box center [292, 211] width 275 height 38
type textarea "carbonated water"
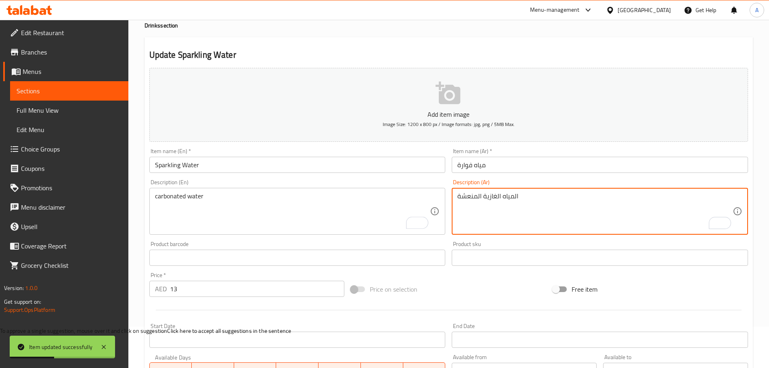
click at [476, 198] on textarea "المياه الغازية المنعشة" at bounding box center [594, 211] width 275 height 38
type textarea "المياه الغازية"
click at [268, 174] on div "Item name (En)   * Sparkling Water Item name (En) *" at bounding box center [297, 160] width 303 height 31
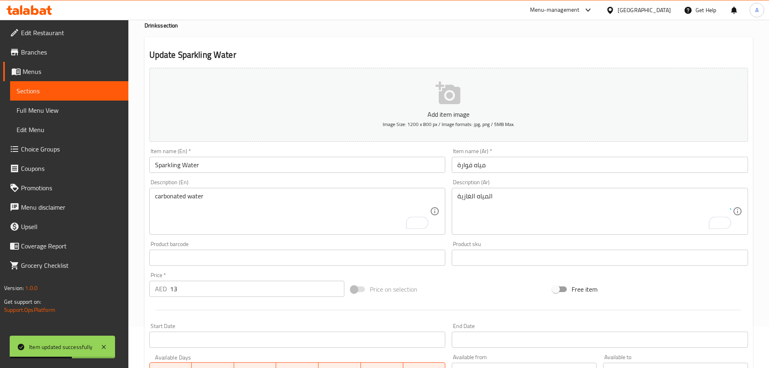
click at [268, 169] on input "Sparkling Water" at bounding box center [297, 165] width 296 height 16
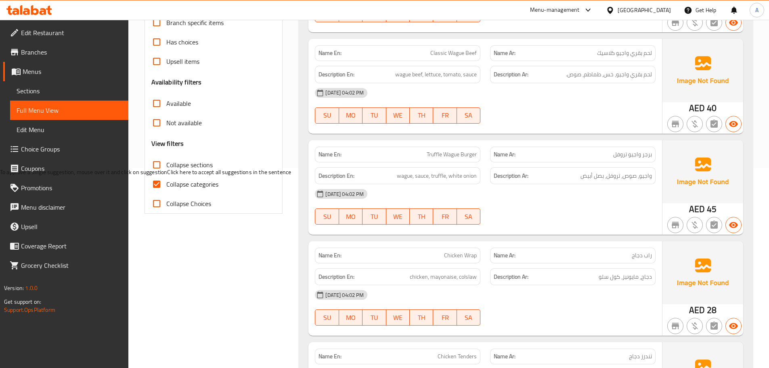
scroll to position [202, 0]
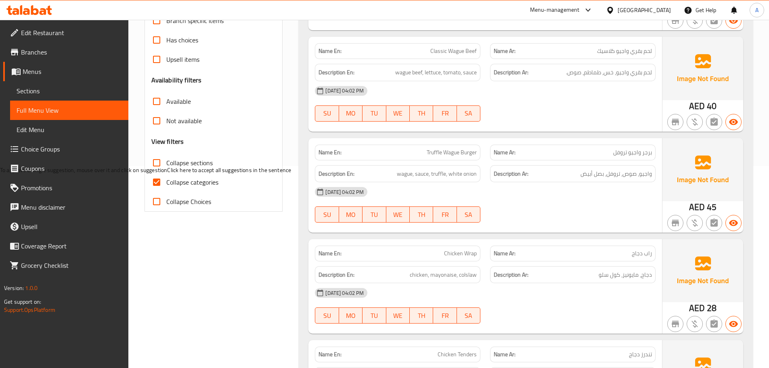
click at [157, 180] on input "Collapse categories" at bounding box center [156, 181] width 19 height 19
checkbox input "false"
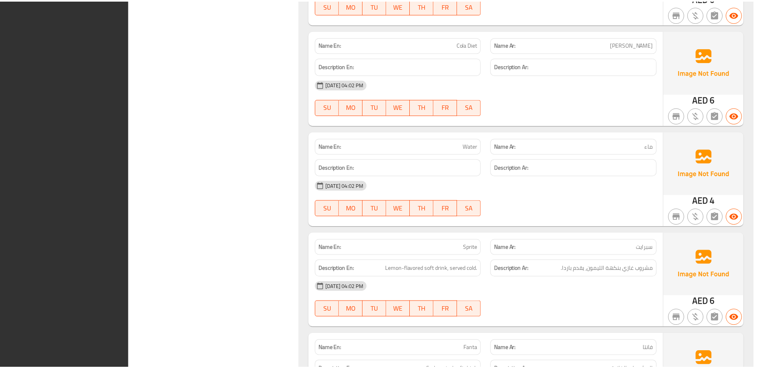
scroll to position [1053, 0]
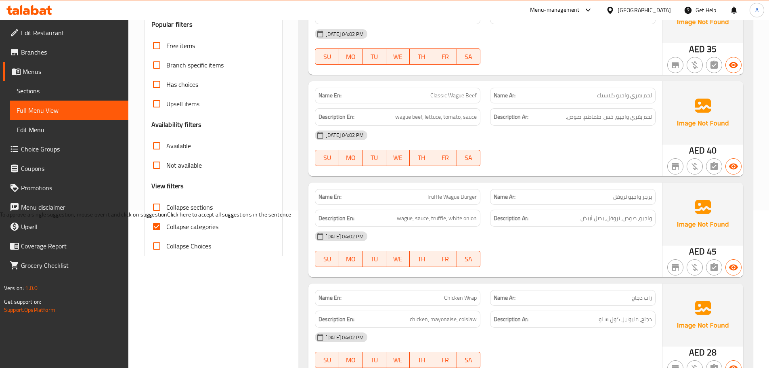
scroll to position [161, 0]
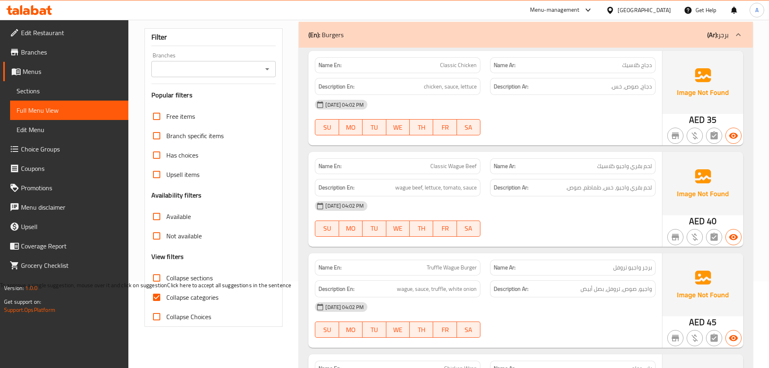
scroll to position [202, 0]
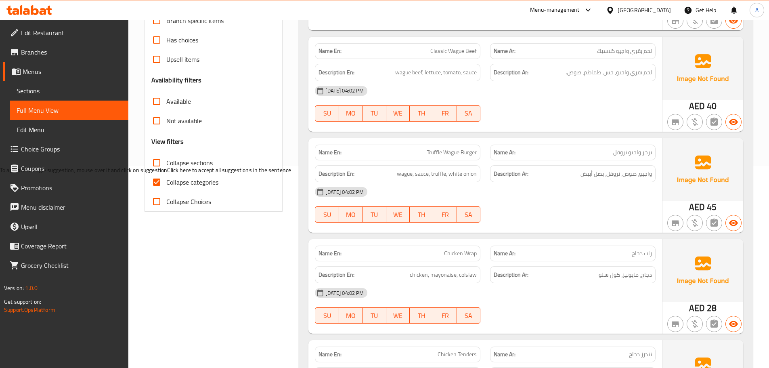
click at [193, 184] on span "Collapse categories" at bounding box center [192, 182] width 52 height 10
click at [166, 184] on input "Collapse categories" at bounding box center [156, 181] width 19 height 19
checkbox input "false"
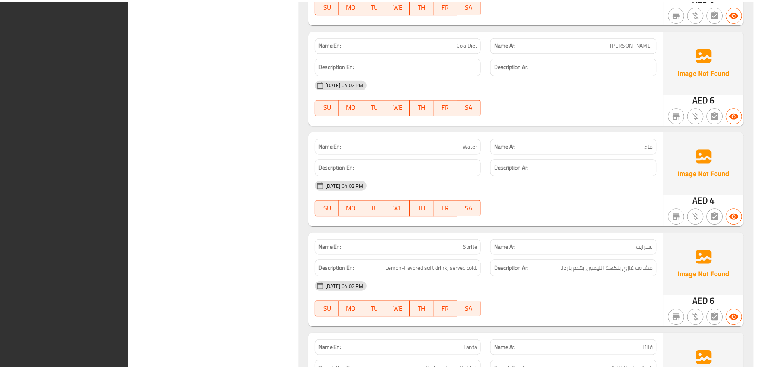
scroll to position [1053, 0]
